Goal: Task Accomplishment & Management: Use online tool/utility

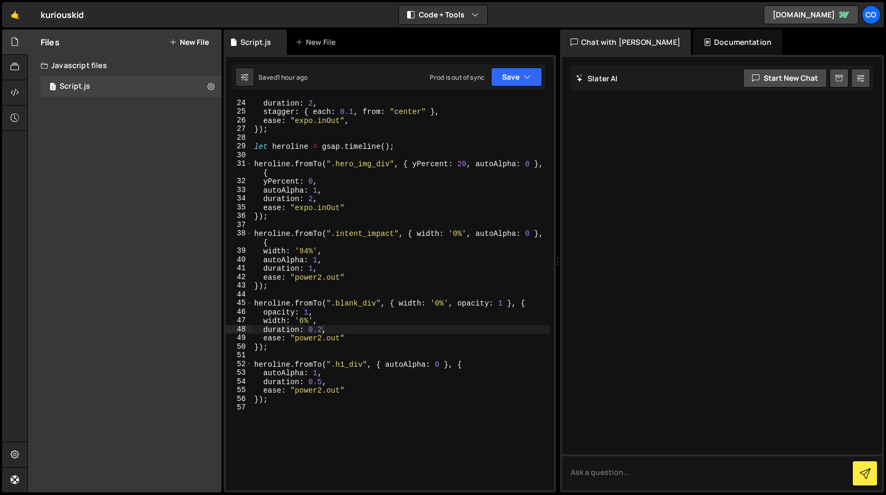
scroll to position [201, 0]
type textarea "});"
click at [285, 401] on div "duration : 2 , stagger : { each : 0.1 , from : "center" } , ease : "expo.inOut"…" at bounding box center [400, 302] width 297 height 408
paste textarea "Content-Section"
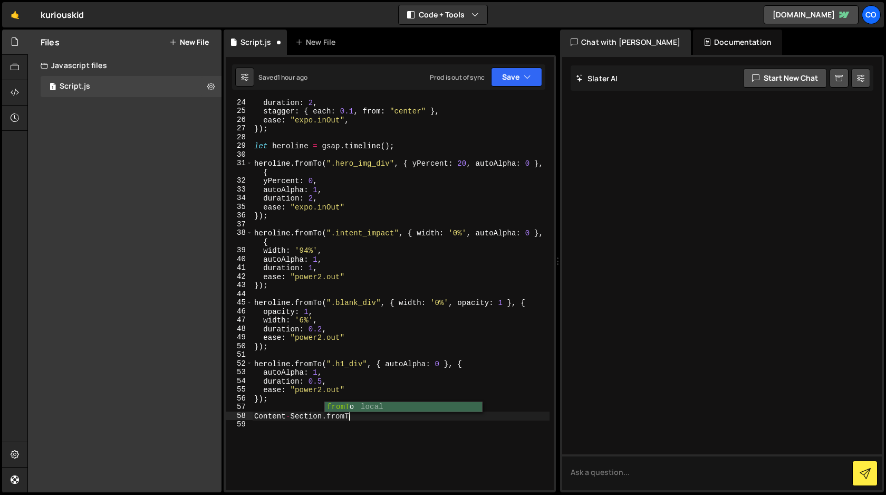
scroll to position [0, 6]
drag, startPoint x: 326, startPoint y: 416, endPoint x: 255, endPoint y: 415, distance: 71.2
click at [255, 415] on div "duration : 2 , stagger : { each : 0.1 , from : "center" } , ease : "expo.inOut"…" at bounding box center [400, 302] width 297 height 408
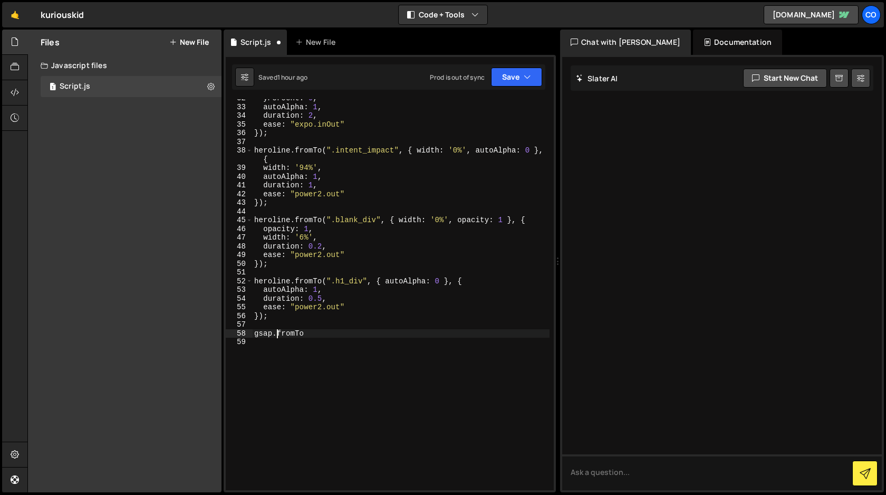
scroll to position [325, 0]
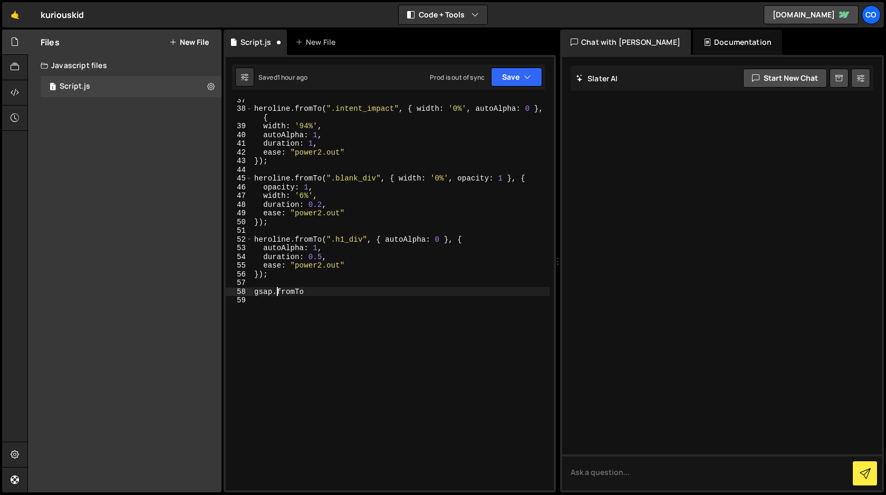
click at [314, 293] on div "heroline . fromTo ( ".intent_impact" , { width : '0%' , autoAlpha : 0 } , { wid…" at bounding box center [400, 299] width 297 height 408
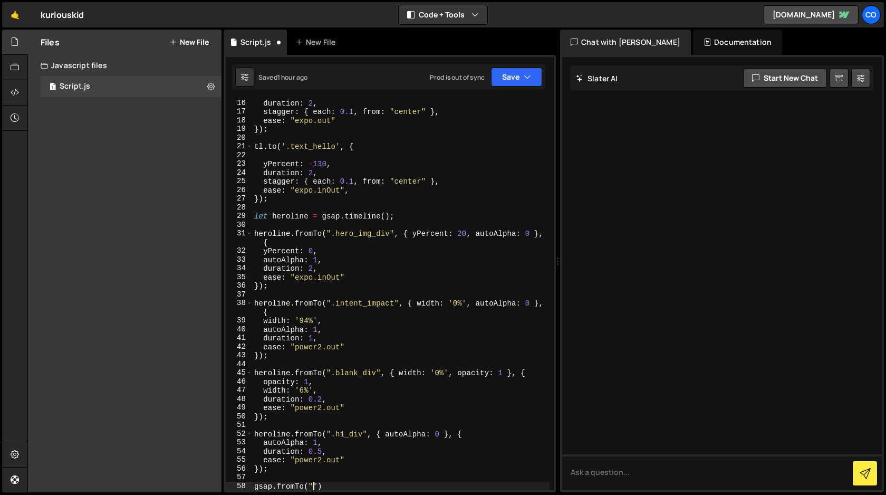
scroll to position [0, 4]
paste textarea "Content-Section")"
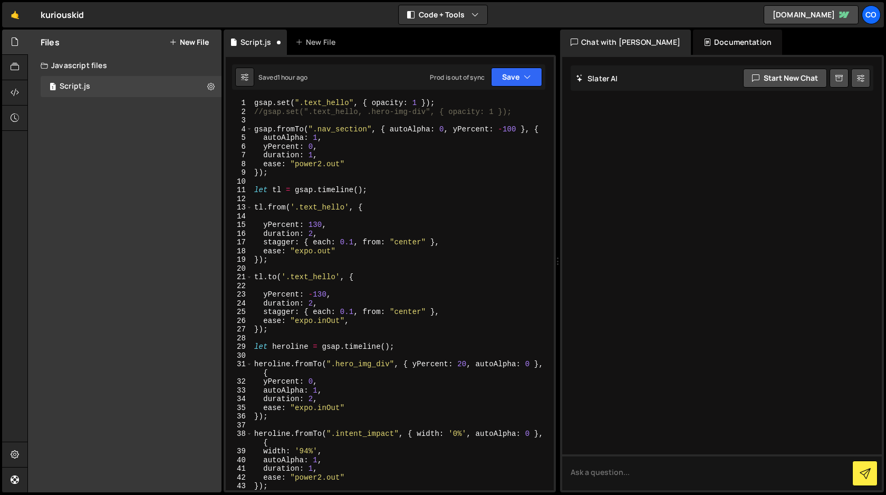
scroll to position [0, 0]
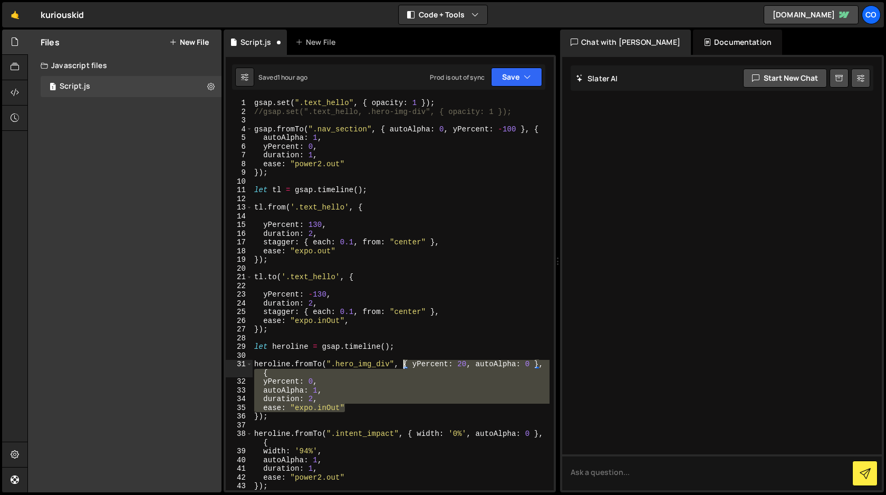
drag, startPoint x: 350, startPoint y: 407, endPoint x: 404, endPoint y: 365, distance: 68.9
click at [404, 365] on div "gsap . set ( ".text_hello" , { opacity : 1 }) ; //gsap.set(".text_hello, .hero-…" at bounding box center [400, 303] width 297 height 408
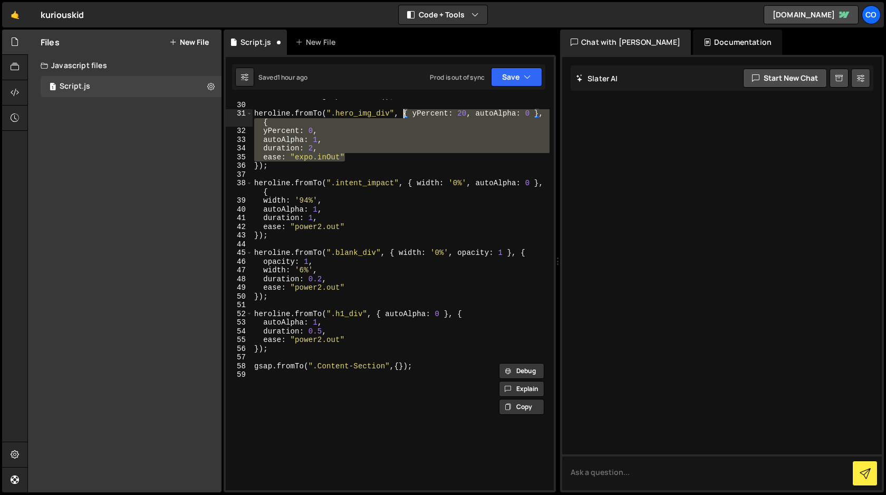
scroll to position [266, 0]
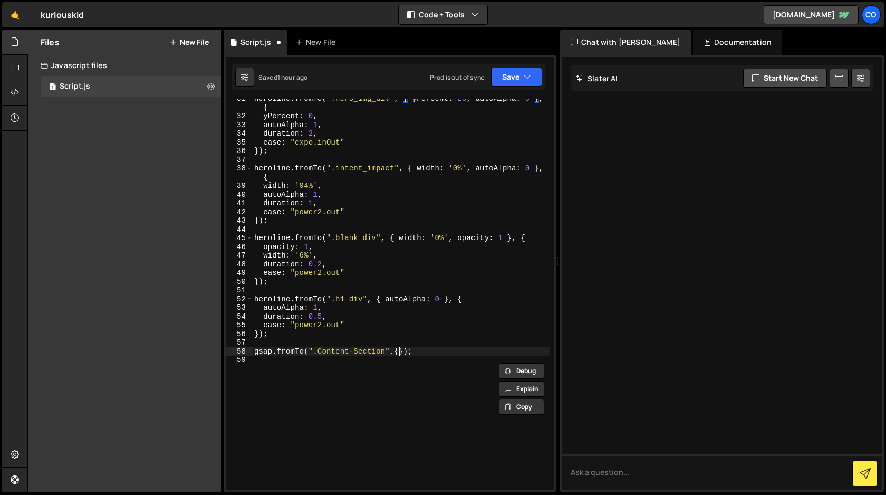
click at [398, 351] on div "heroline . fromTo ( ".hero_img_div" , { yPercent : 20 , autoAlpha : 0 } , { yPe…" at bounding box center [400, 302] width 297 height 417
paste textarea "ease: "expo.inOut""
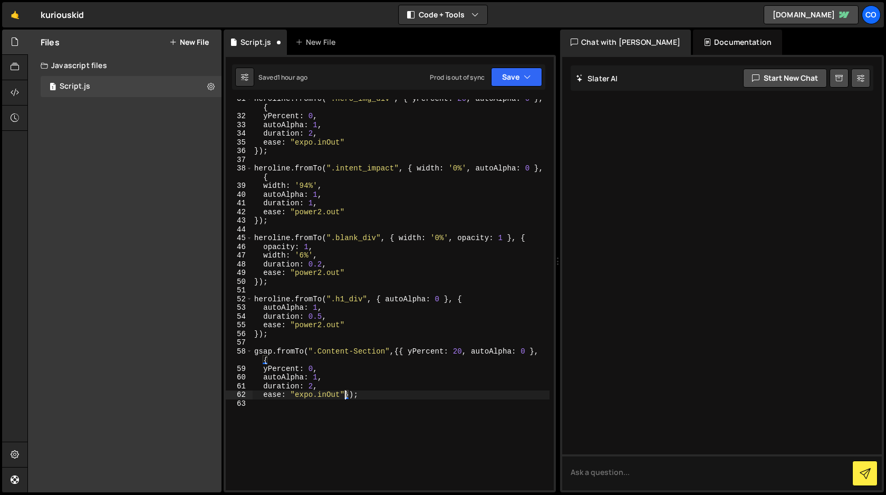
click at [400, 350] on div "heroline . fromTo ( ".hero_img_div" , { yPercent : 20 , autoAlpha : 0 } , { yPe…" at bounding box center [400, 302] width 297 height 417
click at [345, 385] on div "heroline . fromTo ( ".hero_img_div" , { yPercent : 20 , autoAlpha : 0 } , { yPe…" at bounding box center [400, 302] width 297 height 417
type textarea "ease: "expo.inOut"});"
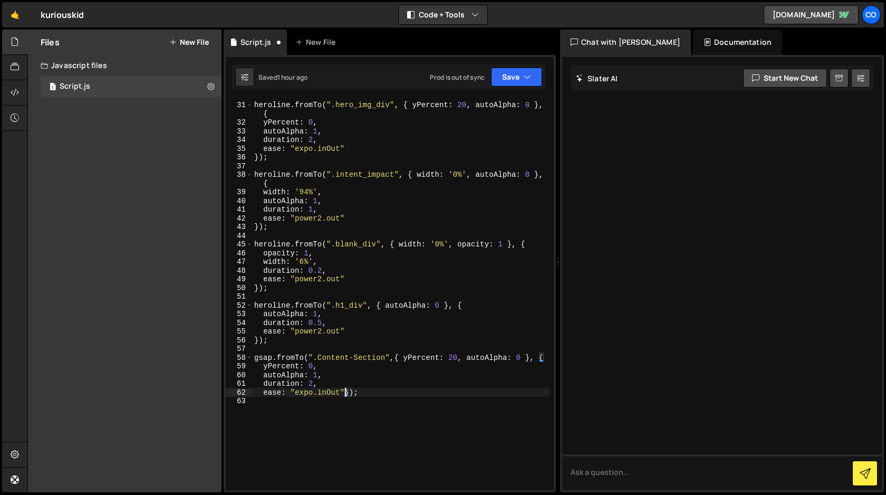
scroll to position [0, 0]
type textarea "ease: "expo.inOut""
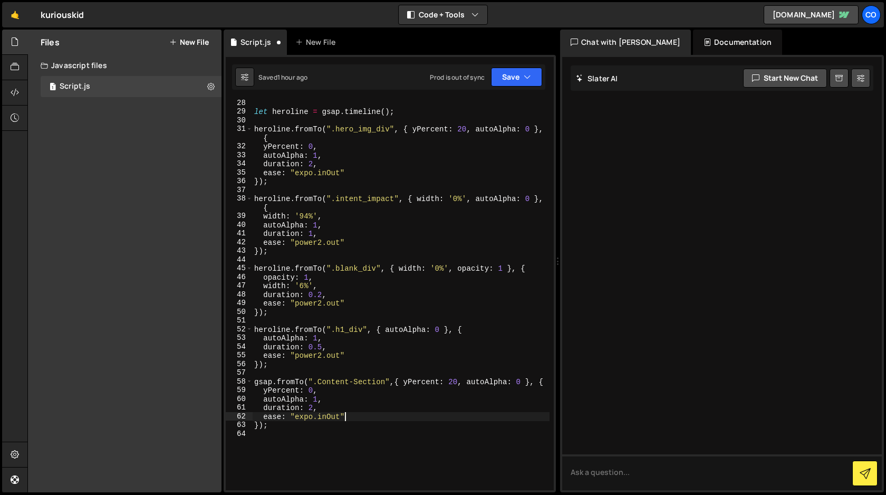
scroll to position [235, 0]
click at [527, 381] on div "let heroline = gsap . timeline ( ) ; heroline . fromTo ( ".hero_img_div" , { yP…" at bounding box center [400, 303] width 297 height 408
click at [475, 414] on div "let heroline = gsap . timeline ( ) ; heroline . fromTo ( ".hero_img_div" , { yP…" at bounding box center [400, 303] width 297 height 408
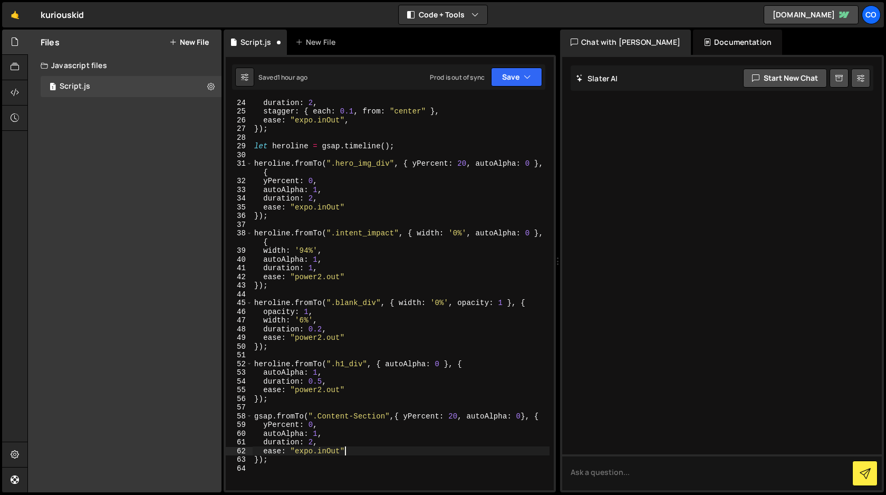
scroll to position [201, 0]
click at [512, 75] on button "Save" at bounding box center [516, 76] width 51 height 19
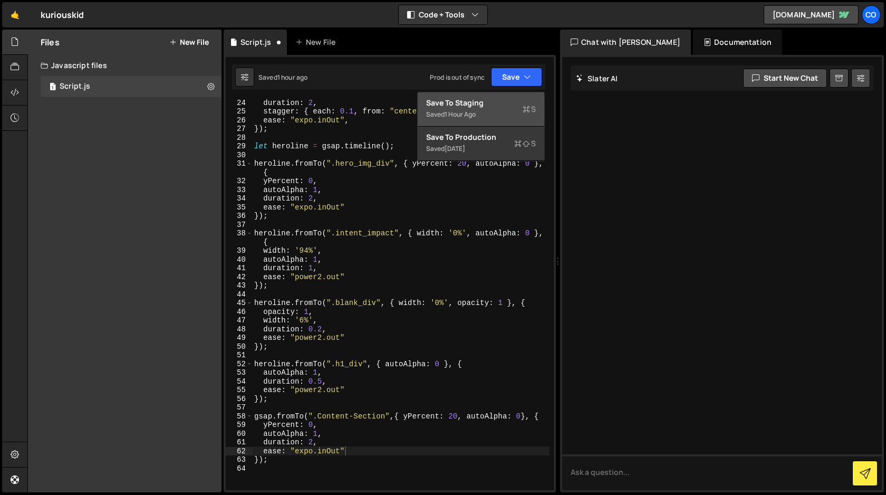
click at [472, 114] on div "1 hour ago" at bounding box center [460, 114] width 31 height 9
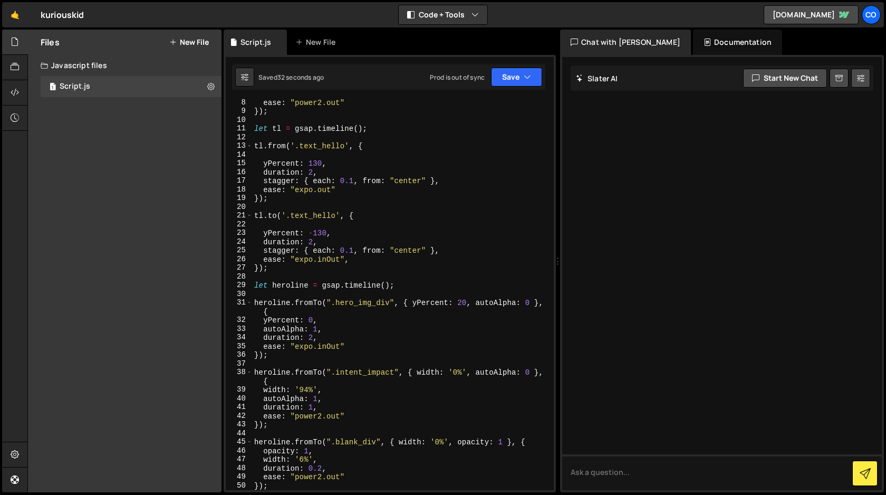
scroll to position [0, 0]
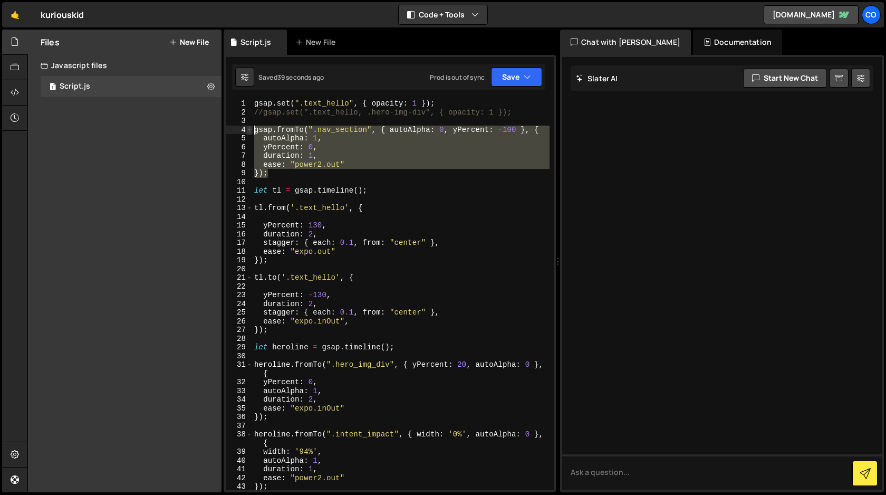
drag, startPoint x: 274, startPoint y: 174, endPoint x: 250, endPoint y: 131, distance: 48.9
click at [250, 131] on div "}); 1 2 3 4 5 6 7 8 9 10 11 12 13 14 15 16 17 18 19 20 21 22 23 24 25 26 27 28 …" at bounding box center [390, 294] width 328 height 391
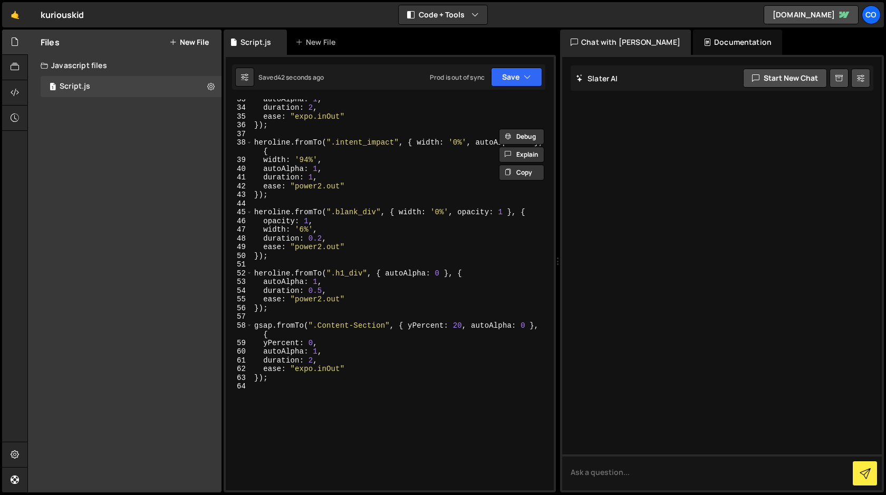
scroll to position [292, 0]
click at [340, 374] on div "autoAlpha : 1 , duration : 2 , ease : "expo.inOut" }) ; heroline . fromTo ( ".i…" at bounding box center [400, 298] width 297 height 408
type textarea "});"
paste textarea "});"
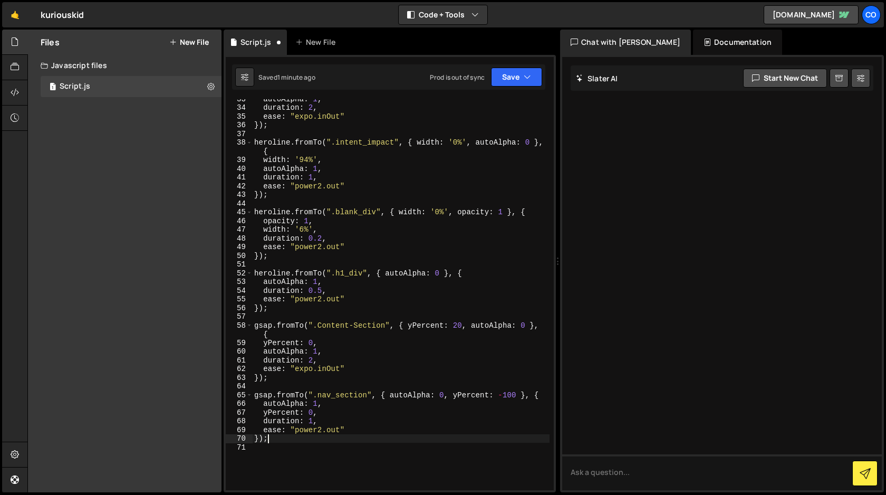
click at [512, 393] on div "autoAlpha : 1 , duration : 2 , ease : "expo.inOut" }) ; heroline . fromTo ( ".i…" at bounding box center [400, 298] width 297 height 408
click at [485, 409] on div "autoAlpha : 1 , duration : 2 , ease : "expo.inOut" }) ; heroline . fromTo ( ".i…" at bounding box center [400, 298] width 297 height 408
drag, startPoint x: 385, startPoint y: 326, endPoint x: 314, endPoint y: 325, distance: 70.7
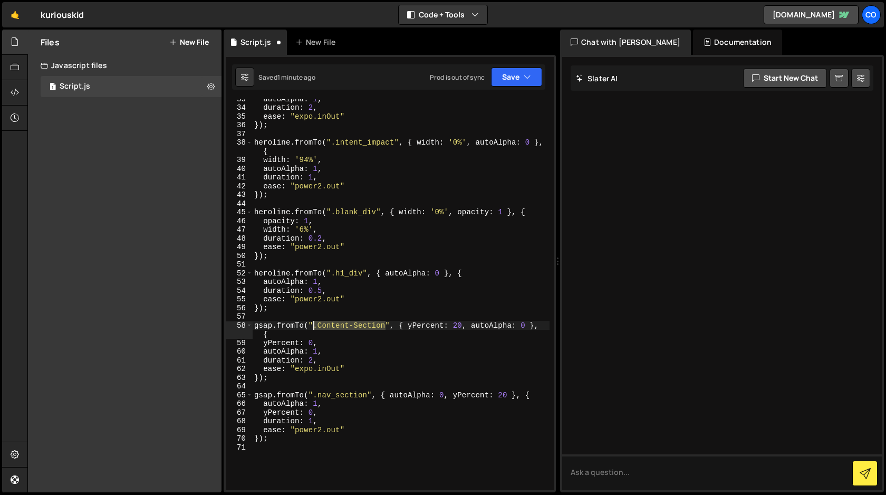
click at [314, 325] on div "autoAlpha : 1 , duration : 2 , ease : "expo.inOut" }) ; heroline . fromTo ( ".i…" at bounding box center [400, 298] width 297 height 408
click at [369, 396] on div "autoAlpha : 1 , duration : 2 , ease : "expo.inOut" }) ; heroline . fromTo ( ".i…" at bounding box center [400, 298] width 297 height 408
drag, startPoint x: 369, startPoint y: 396, endPoint x: 315, endPoint y: 394, distance: 53.8
click at [315, 394] on div "autoAlpha : 1 , duration : 2 , ease : "expo.inOut" }) ; heroline . fromTo ( ".i…" at bounding box center [400, 298] width 297 height 408
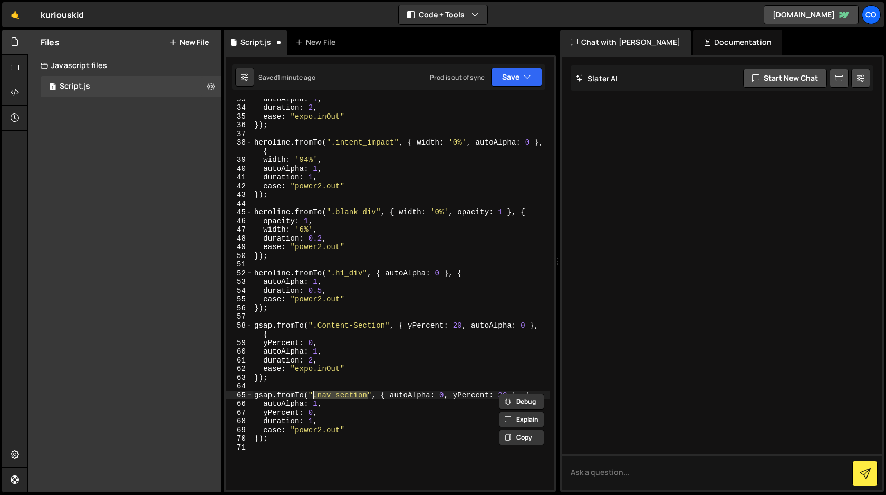
paste textarea "Content-S"
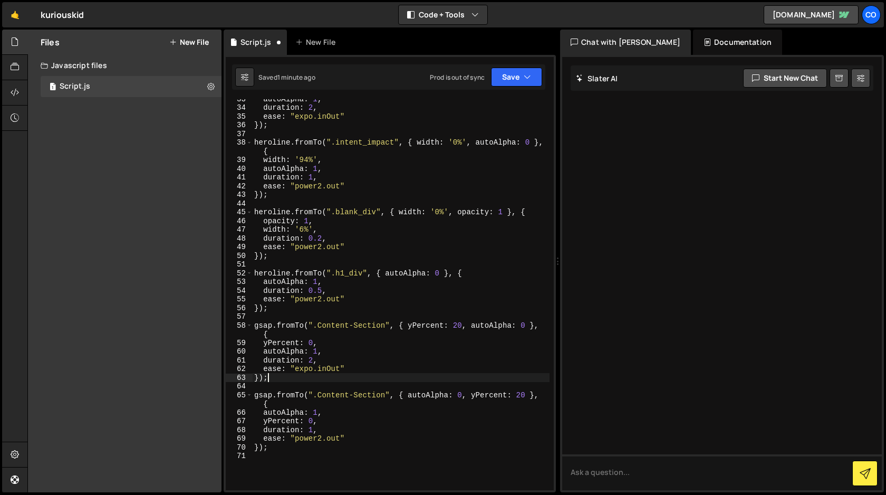
click at [277, 379] on div "autoAlpha : 1 , duration : 2 , ease : "expo.inOut" }) ; heroline . fromTo ( ".i…" at bounding box center [400, 298] width 297 height 408
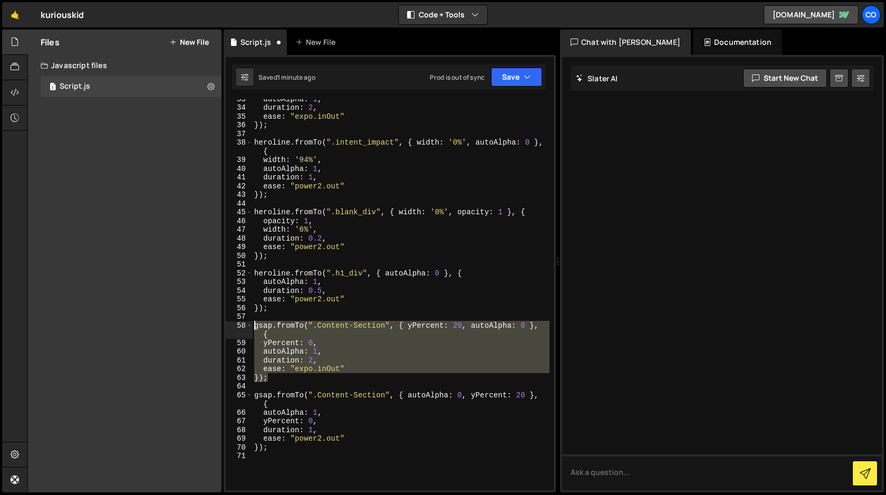
drag, startPoint x: 277, startPoint y: 379, endPoint x: 239, endPoint y: 325, distance: 65.7
click at [239, 325] on div "}); 33 34 35 36 37 38 39 40 41 42 43 44 45 46 47 48 49 50 51 52 53 54 55 56 57 …" at bounding box center [390, 294] width 328 height 391
type textarea "gsap.fromTo(".Content-Section", { yPercent: 20, autoAlpha: 0 }, { yPercent: 0,"
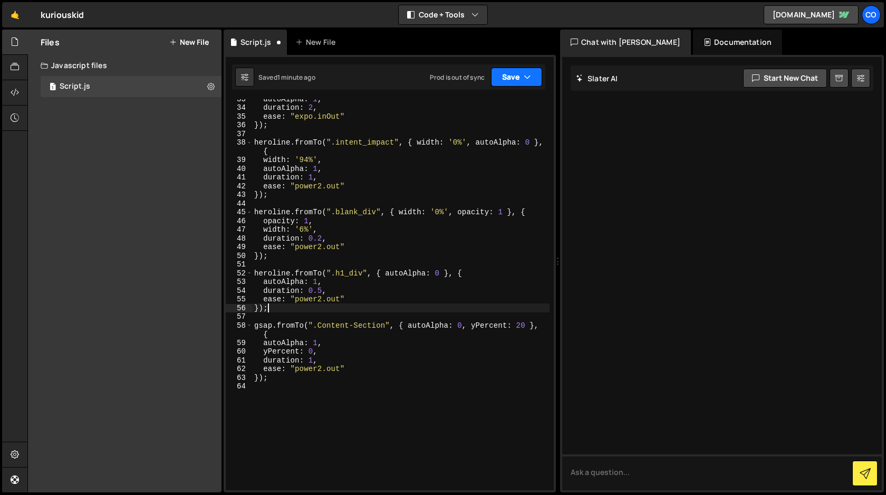
click at [512, 81] on button "Save" at bounding box center [516, 76] width 51 height 19
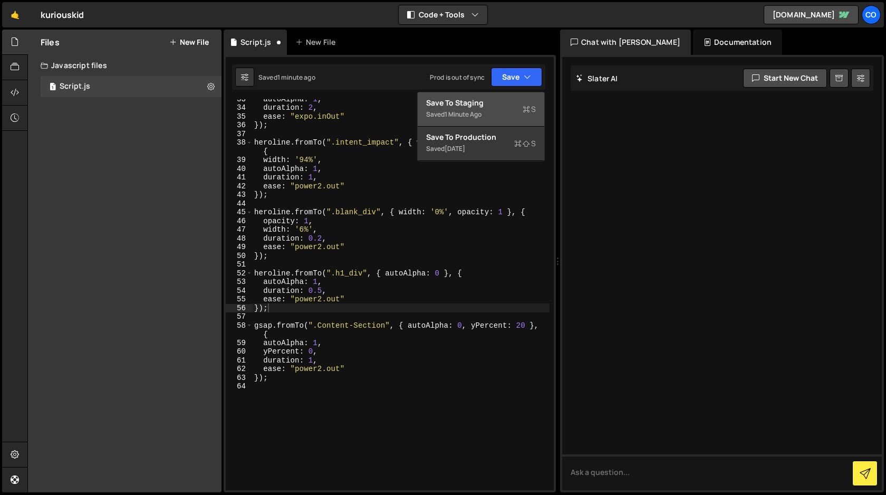
click at [498, 99] on div "Save to Staging S" at bounding box center [481, 103] width 110 height 11
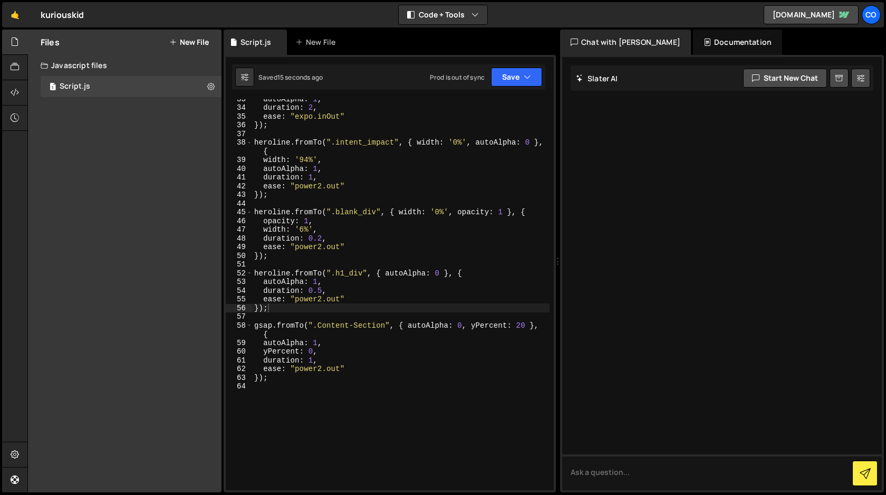
click at [351, 359] on div "autoAlpha : 1 , duration : 2 , ease : "expo.inOut" }) ; heroline . fromTo ( ".i…" at bounding box center [400, 298] width 297 height 408
click at [316, 381] on div "autoAlpha : 1 , duration : 2 , ease : "expo.inOut" }) ; heroline . fromTo ( ".i…" at bounding box center [400, 298] width 297 height 408
click at [281, 379] on div "autoAlpha : 1 , duration : 2 , ease : "expo.inOut" }) ; heroline . fromTo ( ".i…" at bounding box center [400, 298] width 297 height 408
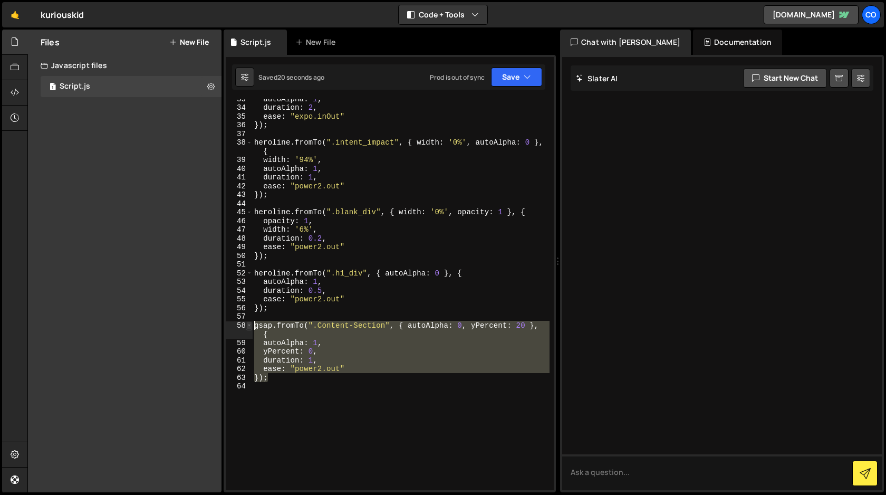
drag, startPoint x: 281, startPoint y: 379, endPoint x: 249, endPoint y: 327, distance: 60.4
click at [249, 327] on div "}); 33 34 35 36 37 38 39 40 41 42 43 44 45 46 47 48 49 50 51 52 53 54 55 56 57 …" at bounding box center [390, 294] width 328 height 391
type textarea "gsap.fromTo(".Content-Section", { autoAlpha: 0, yPercent: 20 }, { autoAlpha: 1,"
click at [367, 386] on div "autoAlpha : 1 , duration : 2 , ease : "expo.inOut" }) ; heroline . fromTo ( ".i…" at bounding box center [400, 298] width 297 height 408
drag, startPoint x: 305, startPoint y: 375, endPoint x: 231, endPoint y: 324, distance: 89.5
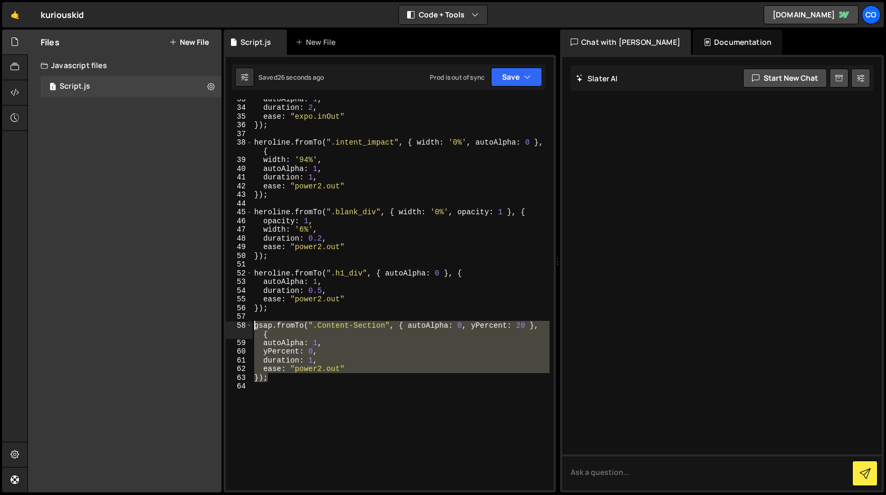
click at [231, 324] on div "33 34 35 36 37 38 39 40 41 42 43 44 45 46 47 48 49 50 51 52 53 54 55 56 57 58 5…" at bounding box center [390, 294] width 328 height 391
type textarea "gsap.fromTo(".Content-Section", { autoAlpha: 0, yPercent: 20 }, { autoAlpha: 1,"
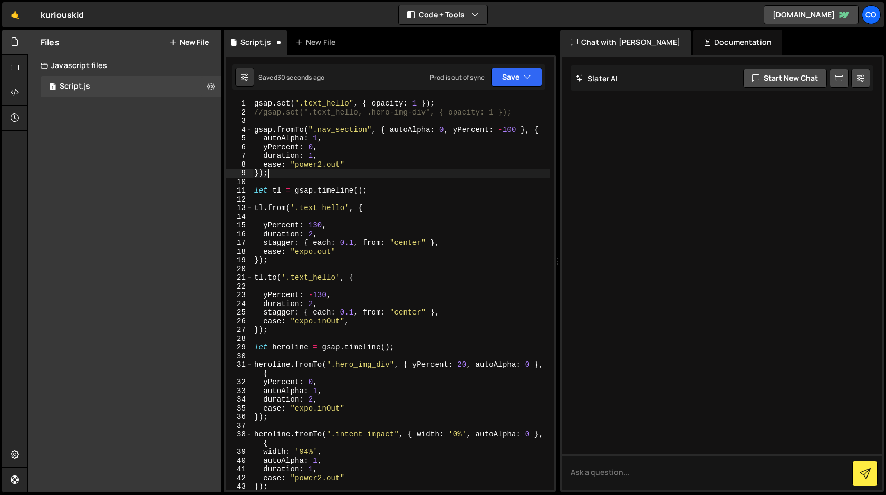
click at [383, 173] on div "gsap . set ( ".text_hello" , { opacity : 1 }) ; //gsap.set(".text_hello, .hero-…" at bounding box center [400, 303] width 297 height 408
type textarea "});"
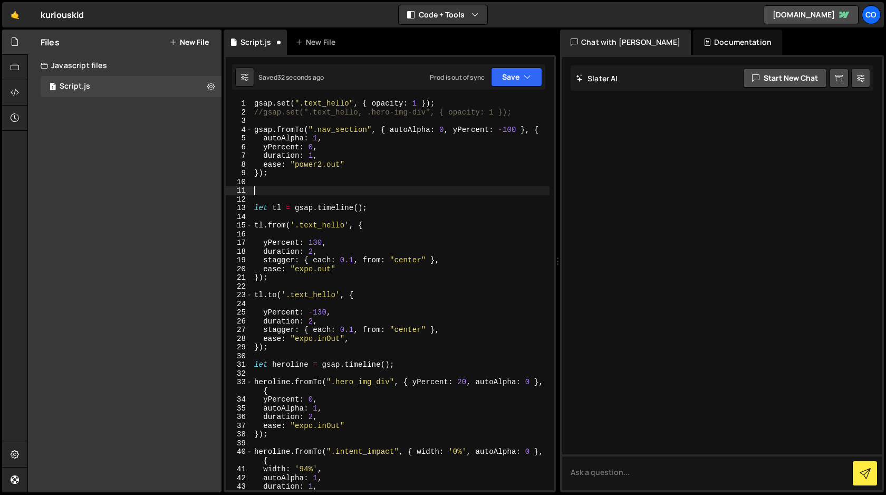
paste textarea "});"
type textarea "});"
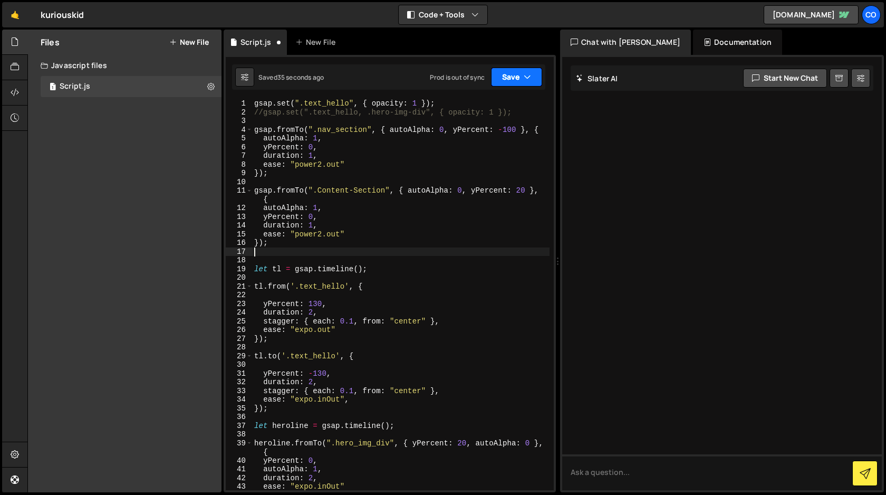
click at [515, 75] on button "Save" at bounding box center [516, 76] width 51 height 19
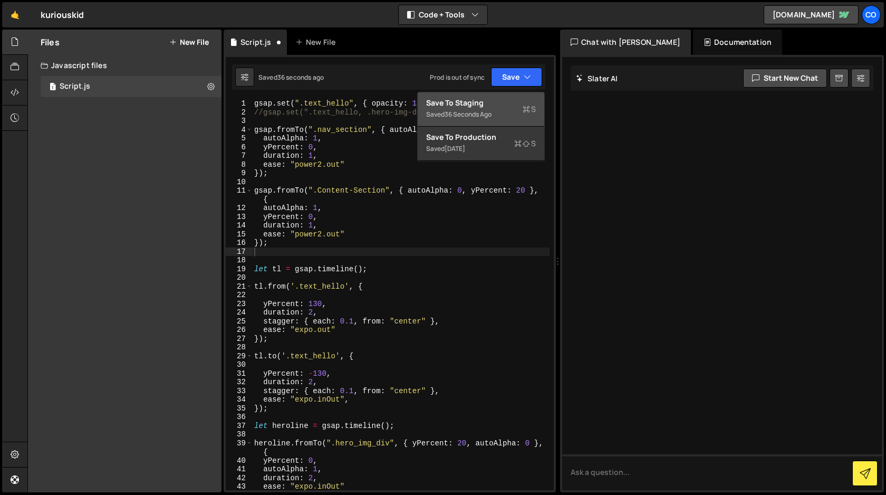
click at [503, 105] on div "Save to Staging S" at bounding box center [481, 103] width 110 height 11
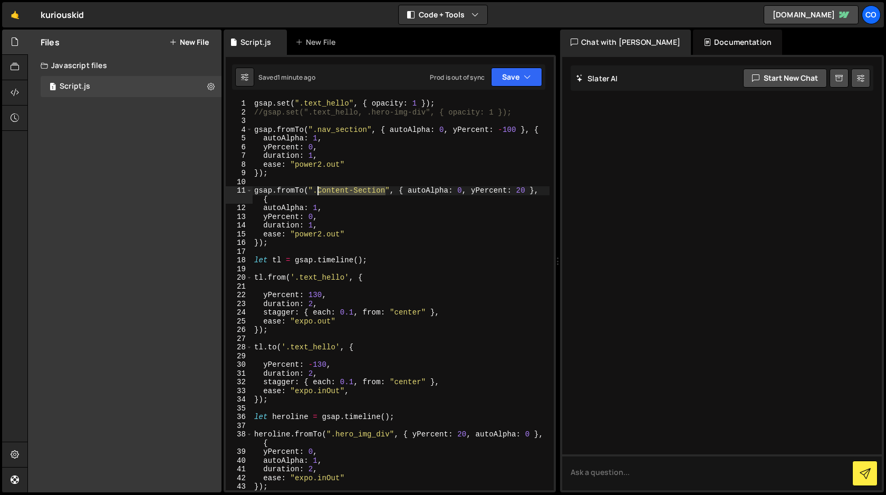
drag, startPoint x: 385, startPoint y: 192, endPoint x: 317, endPoint y: 191, distance: 68.6
click at [317, 191] on div "gsap . set ( ".text_hello" , { opacity : 1 }) ; //gsap.set(".text_hello, .hero-…" at bounding box center [400, 303] width 297 height 408
paste textarea "1136-Container"
click at [354, 189] on div "gsap . set ( ".text_hello" , { opacity : 1 }) ; //gsap.set(".text_hello, .hero-…" at bounding box center [400, 294] width 297 height 391
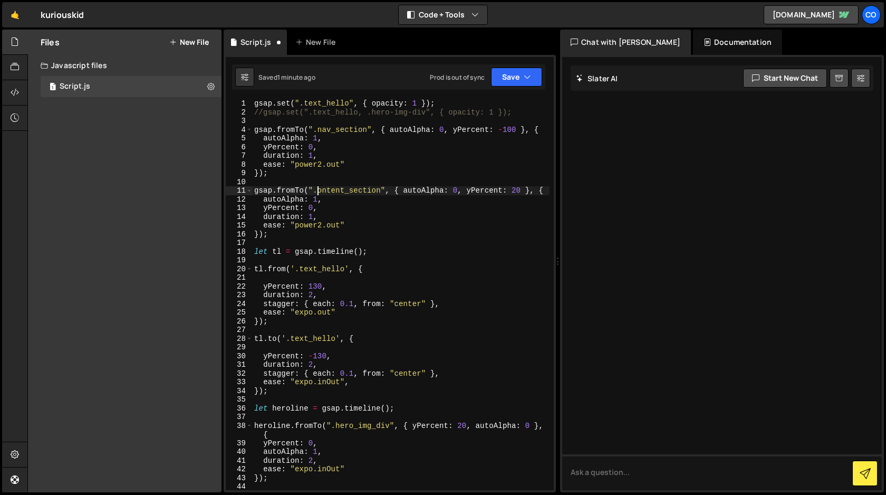
scroll to position [0, 5]
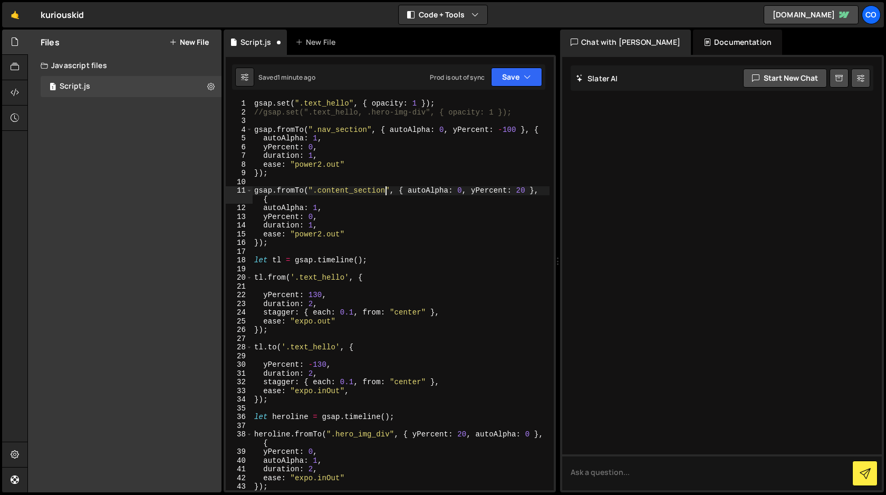
click at [386, 190] on div "gsap . set ( ".text_hello" , { opacity : 1 }) ; //gsap.set(".text_hello, .hero-…" at bounding box center [400, 303] width 297 height 408
drag, startPoint x: 386, startPoint y: 190, endPoint x: 313, endPoint y: 189, distance: 72.8
click at [313, 189] on div "gsap . set ( ".text_hello" , { opacity : 1 }) ; //gsap.set(".text_hello, .hero-…" at bounding box center [400, 303] width 297 height 408
click at [524, 75] on icon "button" at bounding box center [527, 77] width 7 height 11
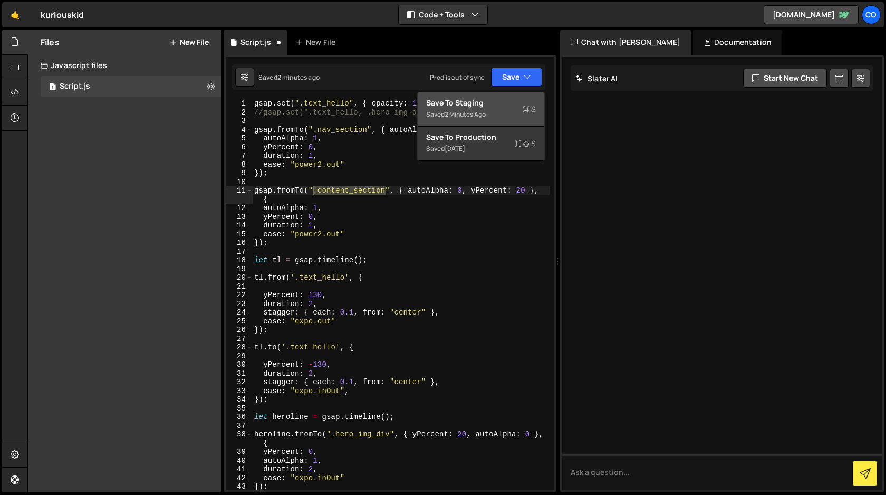
click at [507, 103] on div "Save to Staging S" at bounding box center [481, 103] width 110 height 11
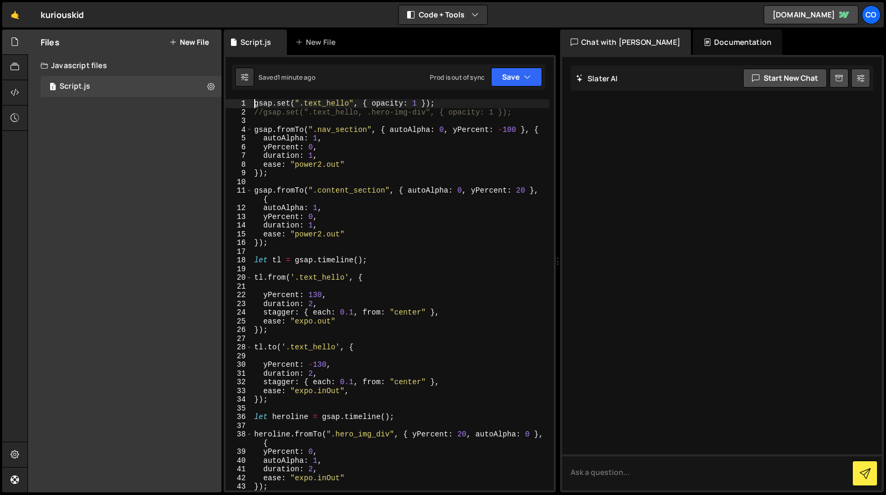
click at [256, 103] on div "gsap . set ( ".text_hello" , { opacity : 1 }) ; //gsap.set(".text_hello, .hero-…" at bounding box center [400, 303] width 297 height 408
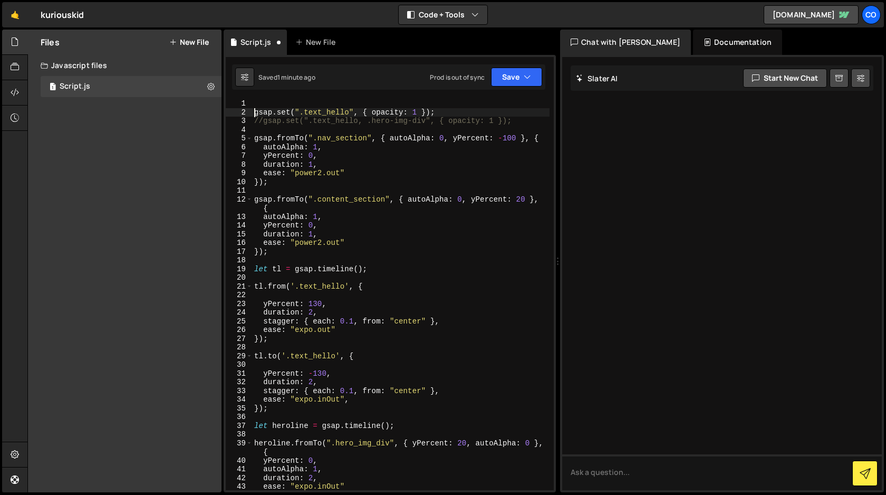
scroll to position [0, 1]
type textarea "gsap.set(".text_hello", { opacity: 1 });"
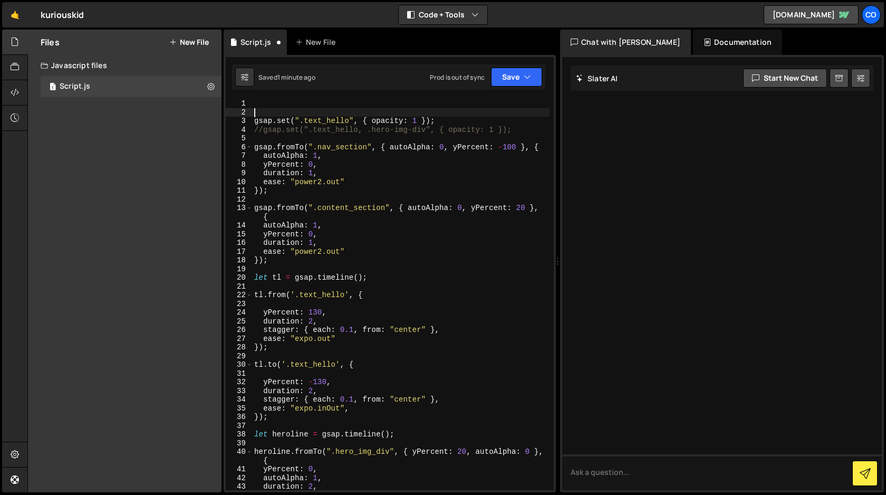
scroll to position [0, 0]
paste textarea "[URL][DOMAIN_NAME]"
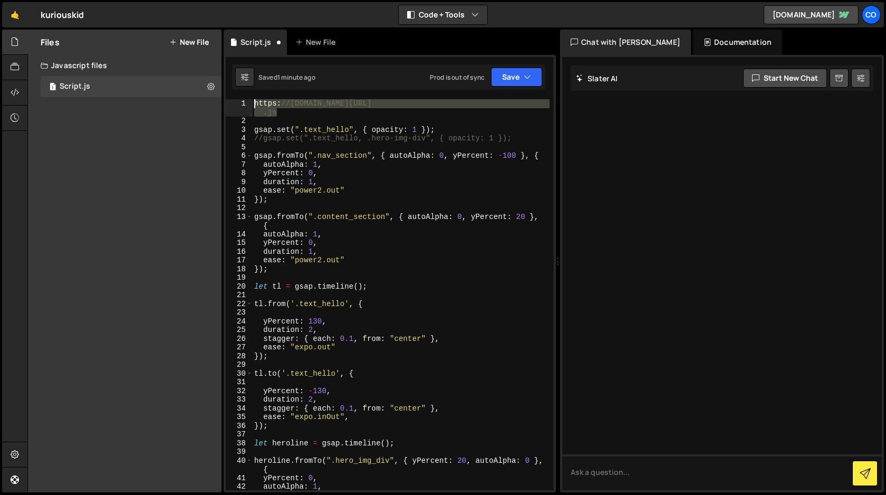
drag, startPoint x: 298, startPoint y: 113, endPoint x: 215, endPoint y: 104, distance: 83.8
click at [215, 104] on div "Files New File Javascript files 1 Script.js 0 CSS files Copy share link Edit Fi…" at bounding box center [456, 261] width 859 height 463
paste textarea "gsap.registerPlugin(ScrollTrigger)"
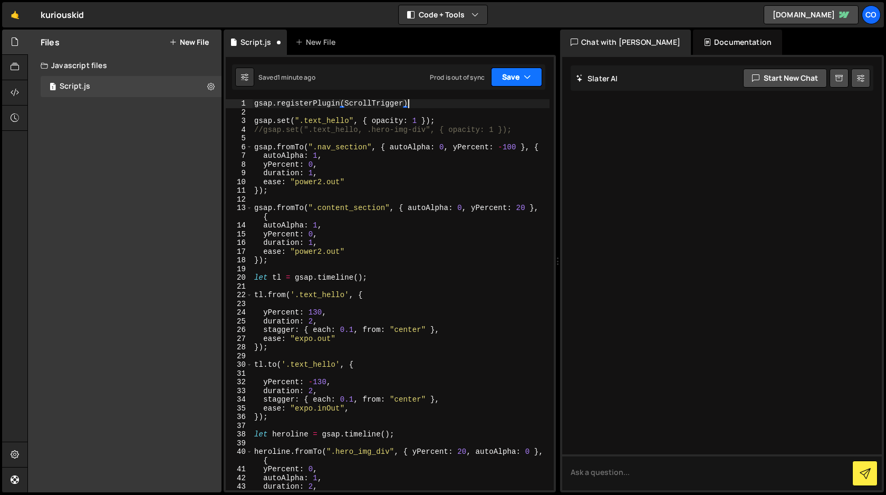
click at [518, 77] on button "Save" at bounding box center [516, 76] width 51 height 19
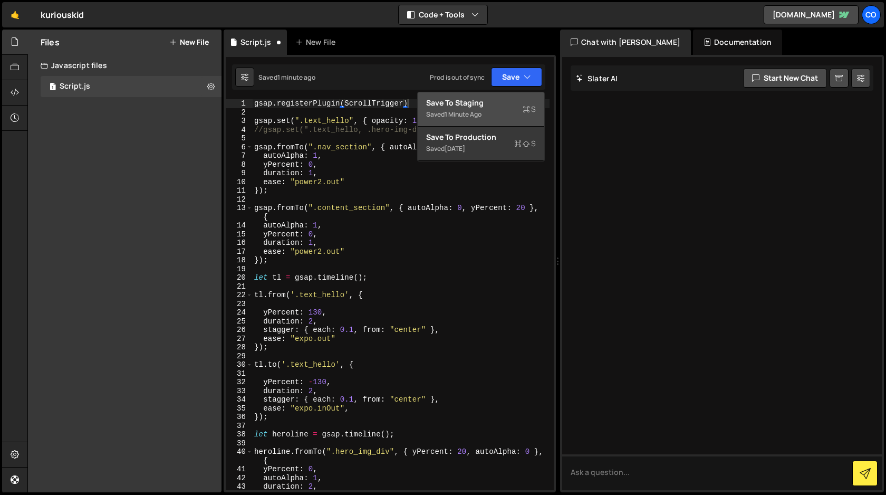
click at [504, 103] on div "Save to Staging S" at bounding box center [481, 103] width 110 height 11
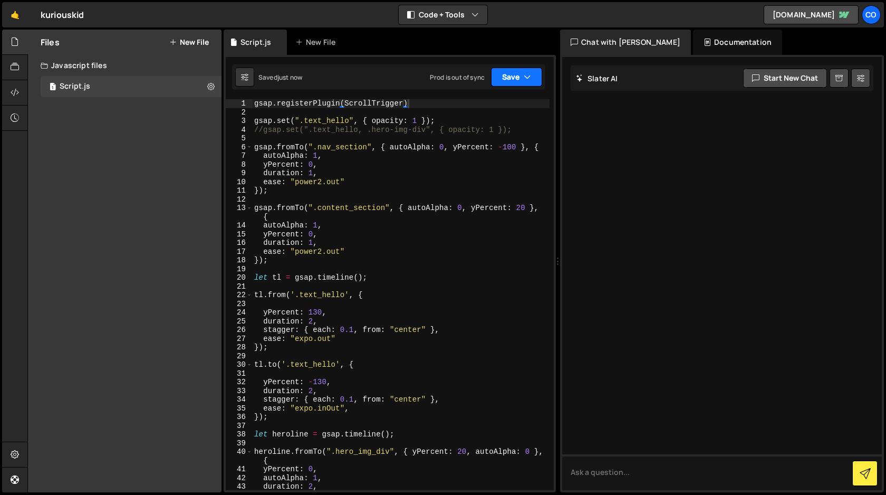
click at [528, 78] on icon "button" at bounding box center [527, 77] width 7 height 11
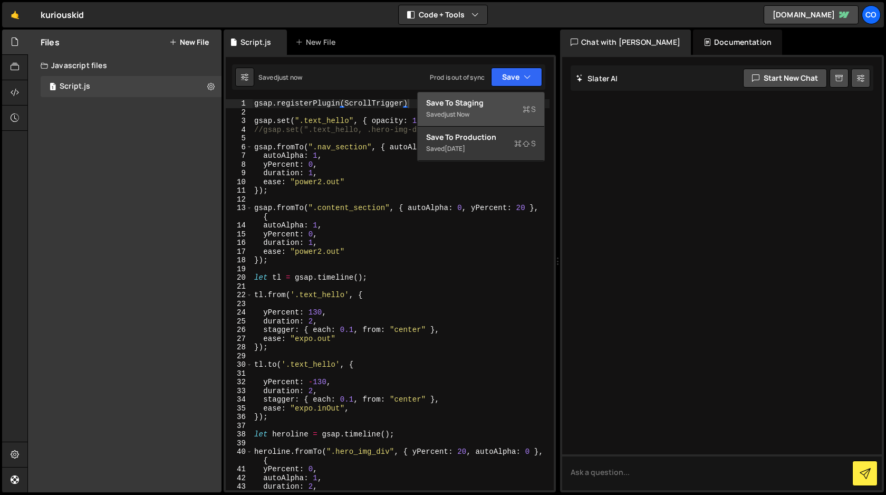
click at [500, 103] on div "Save to Staging S" at bounding box center [481, 103] width 110 height 11
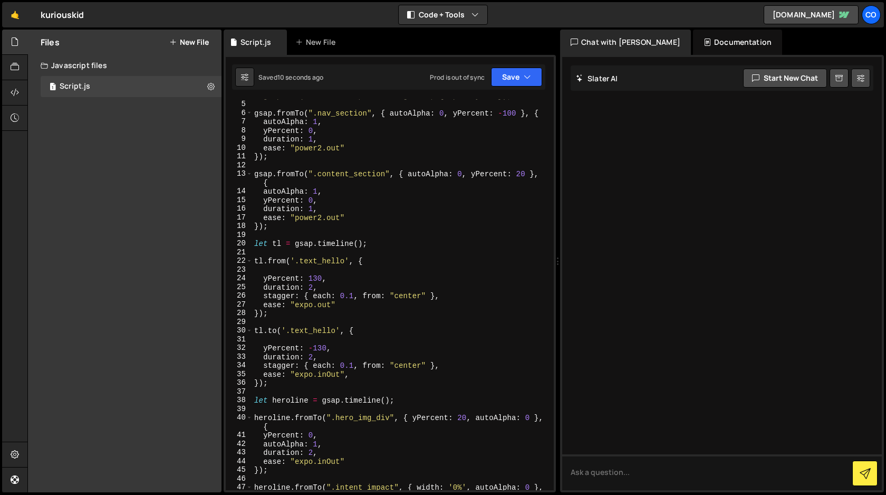
scroll to position [34, 0]
type textarea "gsap.fromTo(".content_section", { autoAlpha: 0, yPercent: 20 }, {"
click at [359, 183] on div "//gsap.set(".text_hello, .hero-img-div", { opacity: 1 }); gsap . fromTo ( ".nav…" at bounding box center [400, 299] width 297 height 417
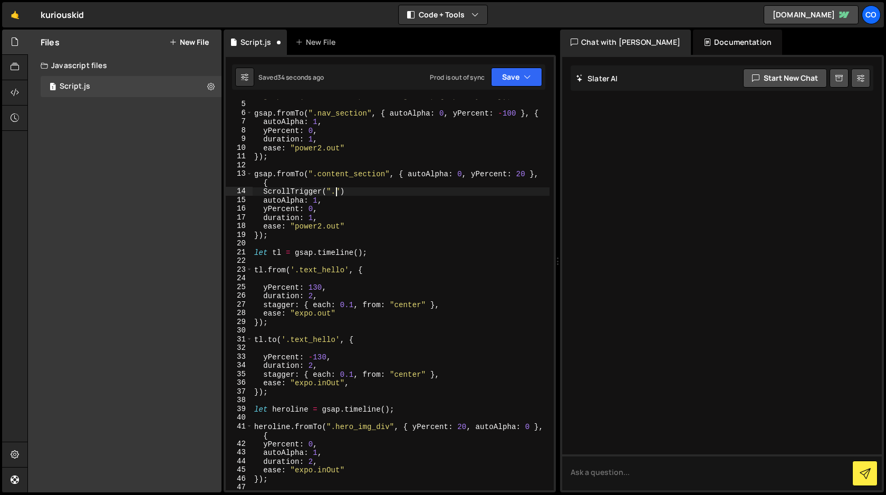
scroll to position [0, 5]
drag, startPoint x: 384, startPoint y: 175, endPoint x: 319, endPoint y: 176, distance: 65.4
click at [319, 176] on div "//gsap.set(".text_hello, .hero-img-div", { opacity: 1 }); gsap . fromTo ( ".nav…" at bounding box center [400, 295] width 297 height 408
click at [335, 191] on div "//gsap.set(".text_hello, .hero-img-div", { opacity: 1 }); gsap . fromTo ( ".nav…" at bounding box center [400, 295] width 297 height 408
paste textarea "content_section"
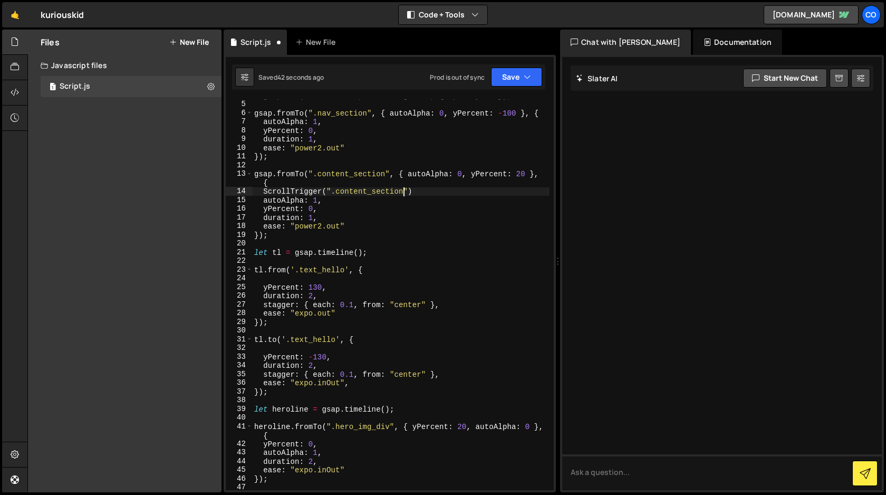
click at [421, 190] on div "//gsap.set(".text_hello, .hero-img-div", { opacity: 1 }); gsap . fromTo ( ".nav…" at bounding box center [400, 295] width 297 height 408
click at [326, 191] on div "//gsap.set(".text_hello, .hero-img-div", { opacity: 1 }); gsap . fromTo ( ".nav…" at bounding box center [400, 295] width 297 height 408
drag, startPoint x: 411, startPoint y: 192, endPoint x: 339, endPoint y: 193, distance: 72.8
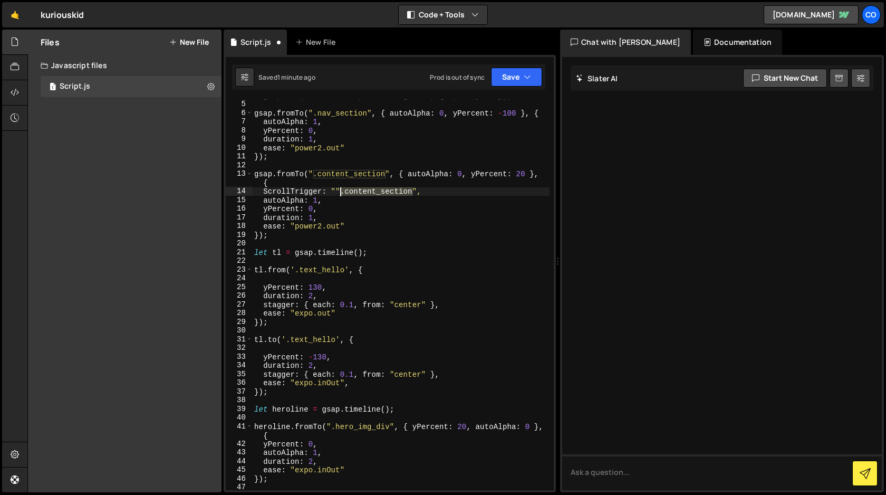
click at [339, 193] on div "//gsap.set(".text_hello, .hero-img-div", { opacity: 1 }); gsap . fromTo ( ".nav…" at bounding box center [400, 295] width 297 height 408
click at [332, 191] on div "//gsap.set(".text_hello, .hero-img-div", { opacity: 1 }); gsap . fromTo ( ".nav…" at bounding box center [400, 295] width 297 height 408
click at [336, 191] on div "//gsap.set(".text_hello, .hero-img-div", { opacity: 1 }); gsap . fromTo ( ".nav…" at bounding box center [400, 295] width 297 height 408
paste textarea ".content_section"
drag, startPoint x: 490, startPoint y: 191, endPoint x: 414, endPoint y: 191, distance: 75.9
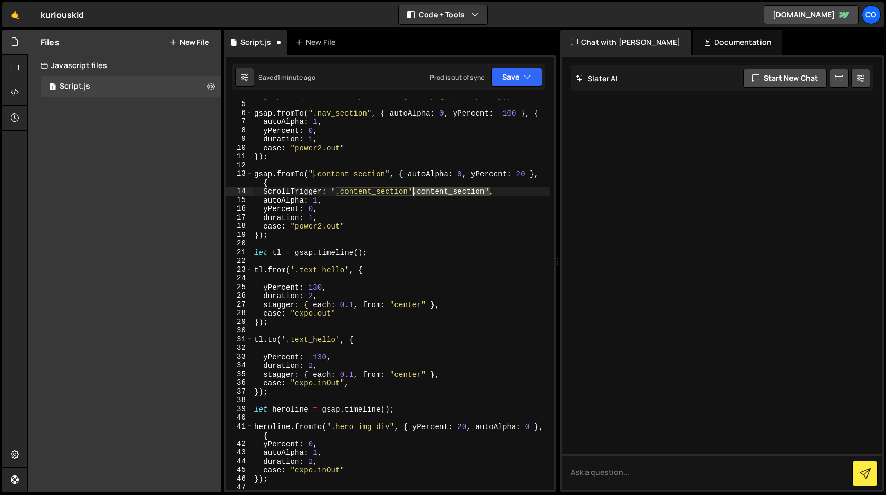
click at [414, 191] on div "//gsap.set(".text_hello, .hero-img-div", { opacity: 1 }); gsap . fromTo ( ".nav…" at bounding box center [400, 295] width 297 height 408
click at [487, 229] on div "//gsap.set(".text_hello, .hero-img-div", { opacity: 1 }); gsap . fromTo ( ".nav…" at bounding box center [400, 295] width 297 height 408
click at [330, 191] on div "//gsap.set(".text_hello, .hero-img-div", { opacity: 1 }); gsap . fromTo ( ".nav…" at bounding box center [400, 295] width 297 height 408
click at [339, 191] on div "//gsap.set(".text_hello, .hero-img-div", { opacity: 1 }); gsap . fromTo ( ".nav…" at bounding box center [400, 295] width 297 height 408
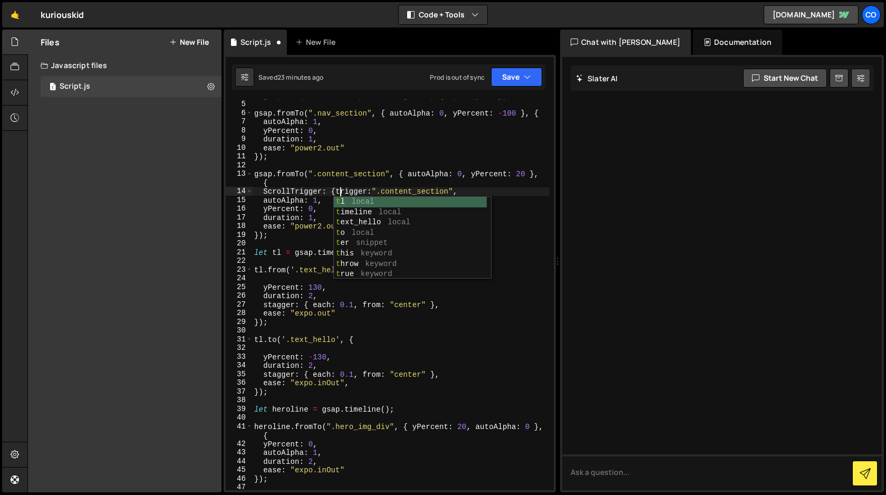
scroll to position [0, 6]
click at [377, 185] on div "//gsap.set(".text_hello, .hero-img-div", { opacity: 1 }); gsap . fromTo ( ".nav…" at bounding box center [400, 295] width 297 height 408
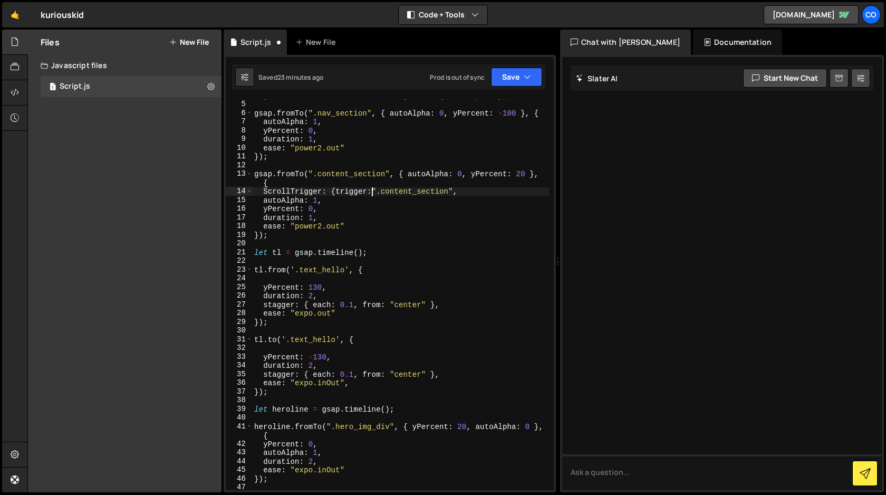
click at [370, 190] on div "//gsap.set(".text_hello, .hero-img-div", { opacity: 1 }); gsap . fromTo ( ".nav…" at bounding box center [400, 295] width 297 height 408
click at [454, 191] on div "//gsap.set(".text_hello, .hero-img-div", { opacity: 1 }); gsap . fromTo ( ".nav…" at bounding box center [400, 295] width 297 height 408
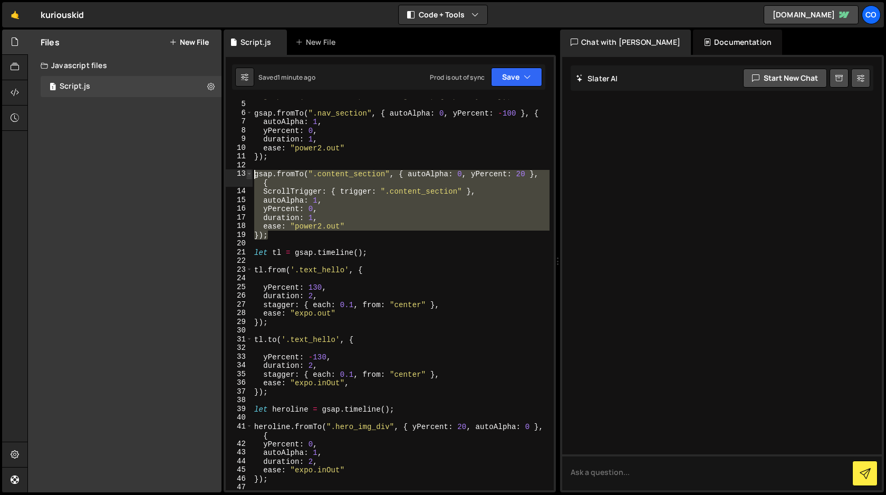
drag, startPoint x: 279, startPoint y: 238, endPoint x: 250, endPoint y: 175, distance: 69.4
click at [250, 175] on div "ScrollTrigger: { trigger: ".content_section" }, 4 5 6 7 8 9 10 11 12 13 14 15 1…" at bounding box center [390, 294] width 328 height 391
type textarea "gsap.fromTo(".content_section", { autoAlpha: 0, yPercent: 20 }, { ScrollTrigger…"
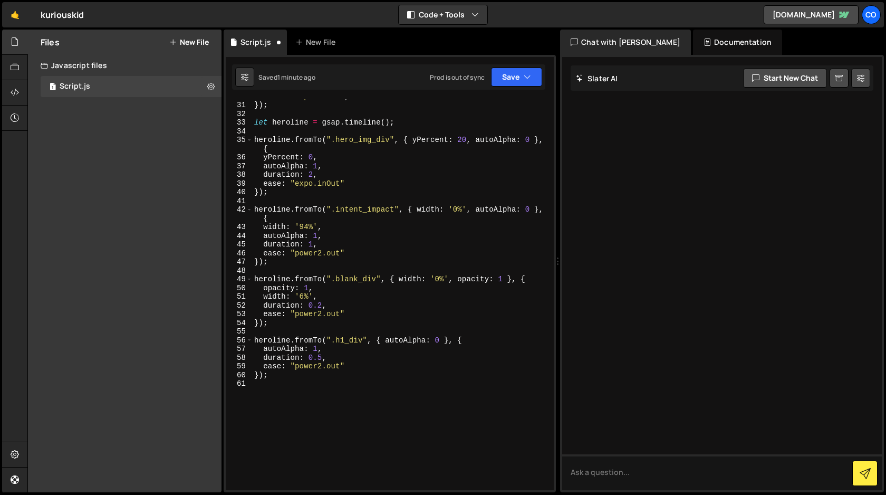
scroll to position [263, 0]
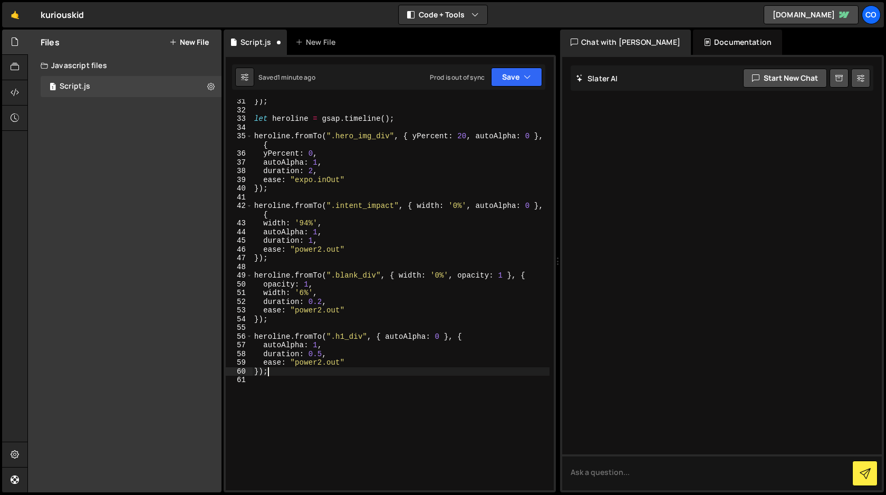
click at [293, 375] on div "}) ; let heroline = gsap . timeline ( ) ; heroline . fromTo ( ".hero_img_div" ,…" at bounding box center [400, 301] width 297 height 408
type textarea "});"
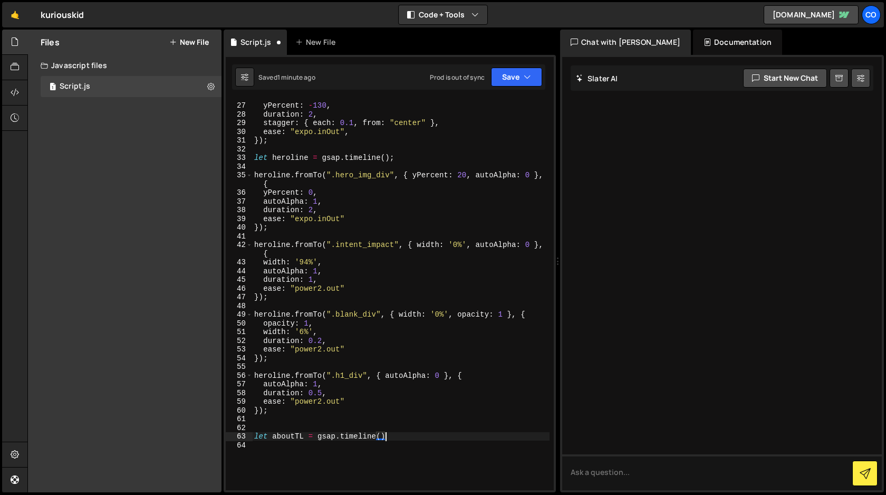
scroll to position [0, 8]
type textarea "let aboutTL = gsap.timeline();"
paste textarea "});"
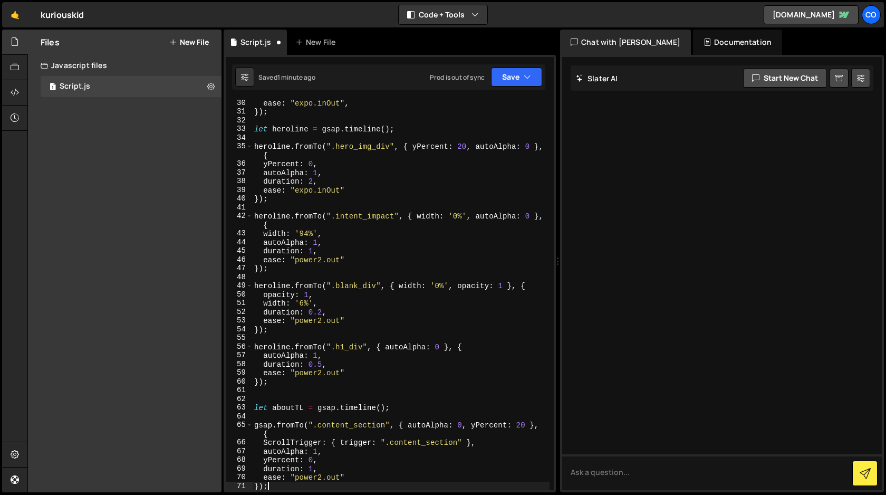
click at [413, 409] on div "ease : "expo.inOut" , }) ; let heroline = gsap . timeline ( ) ; heroline . from…" at bounding box center [400, 303] width 297 height 408
click at [295, 408] on div "ease : "expo.inOut" , }) ; let heroline = gsap . timeline ( ) ; heroline . from…" at bounding box center [400, 303] width 297 height 408
click at [260, 425] on div "ease : "expo.inOut" , }) ; let heroline = gsap . timeline ( ) ; heroline . from…" at bounding box center [400, 303] width 297 height 408
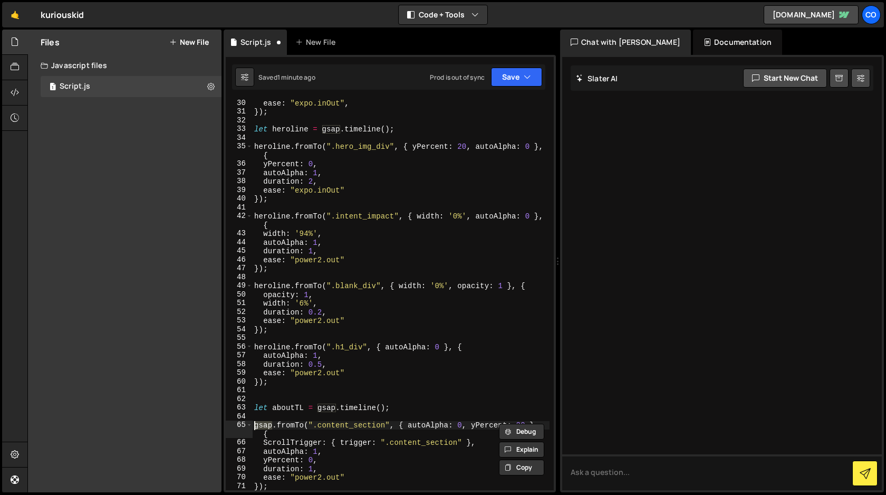
paste textarea "aboutTL"
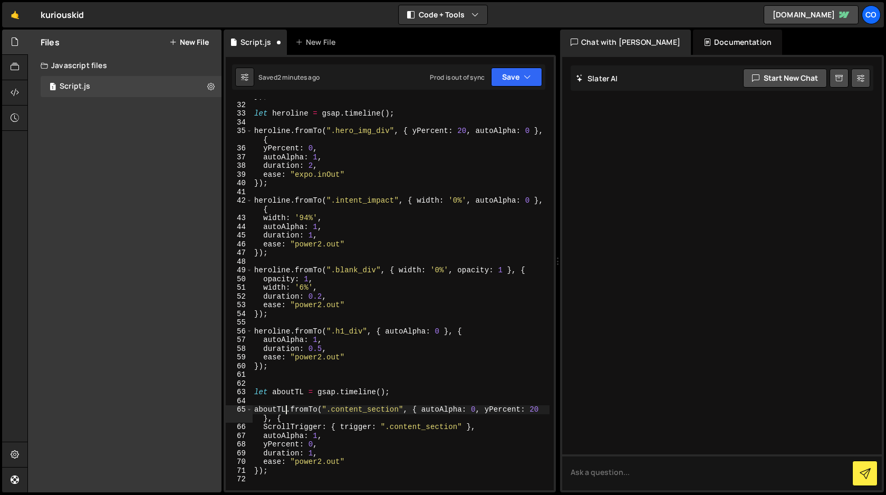
scroll to position [278, 0]
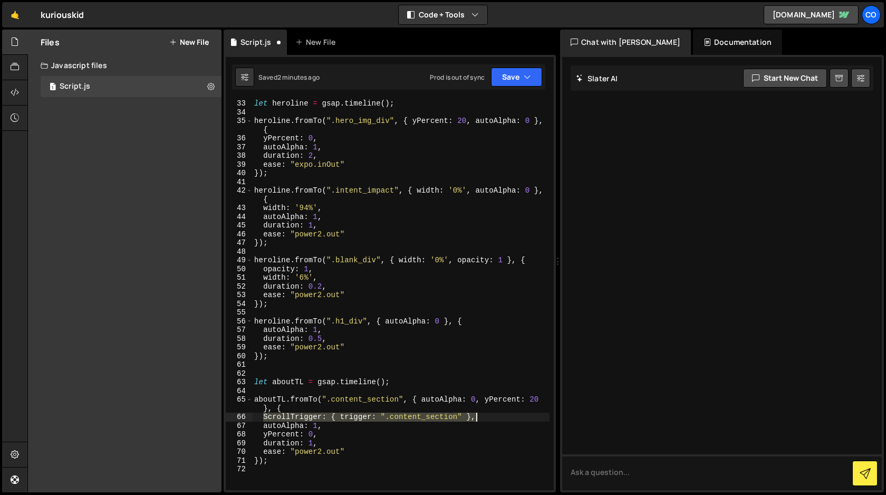
drag, startPoint x: 263, startPoint y: 419, endPoint x: 475, endPoint y: 417, distance: 212.5
click at [475, 417] on div "let heroline = gsap . timeline ( ) ; heroline . fromTo ( ".hero_img_div" , { yP…" at bounding box center [400, 303] width 297 height 408
type textarea "ScrollTrigger: { trigger: ".content_section" },"
click at [380, 382] on div "let heroline = gsap . timeline ( ) ; heroline . fromTo ( ".hero_img_div" , { yP…" at bounding box center [400, 303] width 297 height 408
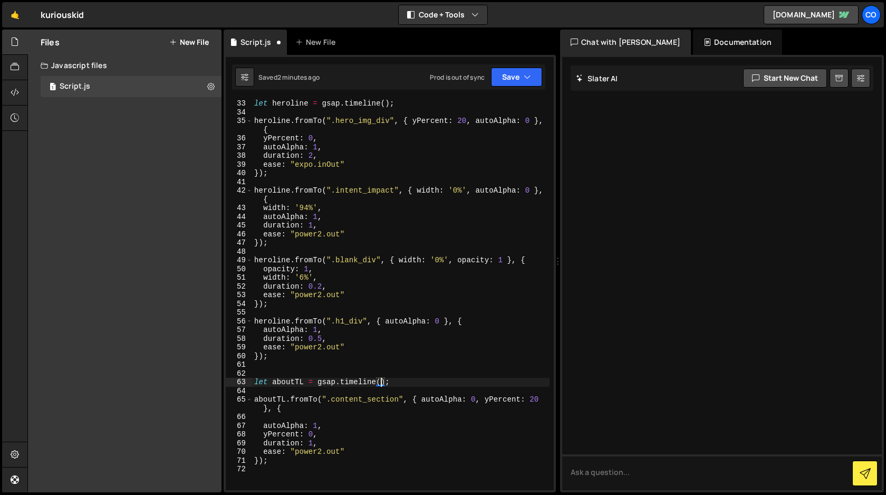
scroll to position [0, 0]
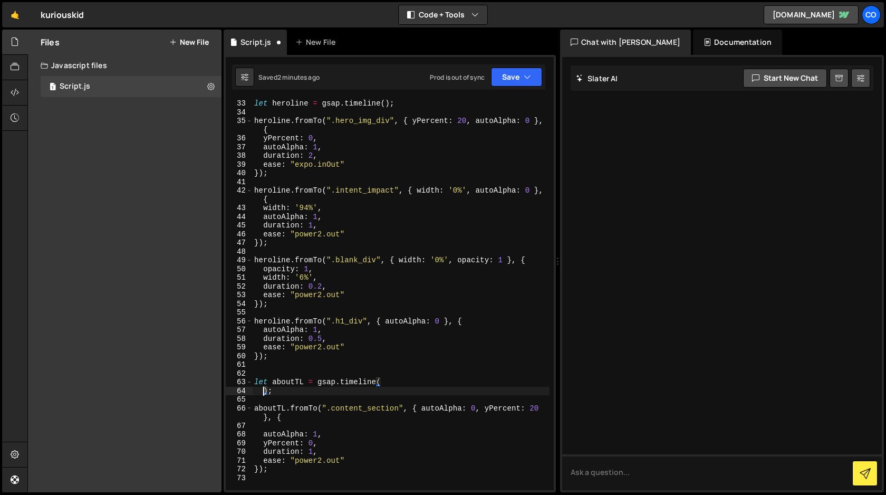
paste textarea "ScrollTrigger: { trigger: ".content_section" },"
type textarea "ScrollTrigger: { trigger: ".content_section" });"
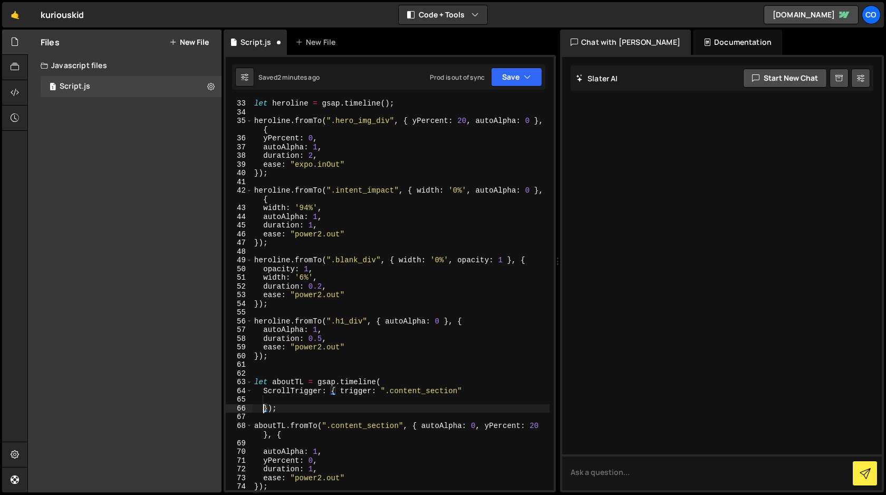
type textarea "});"
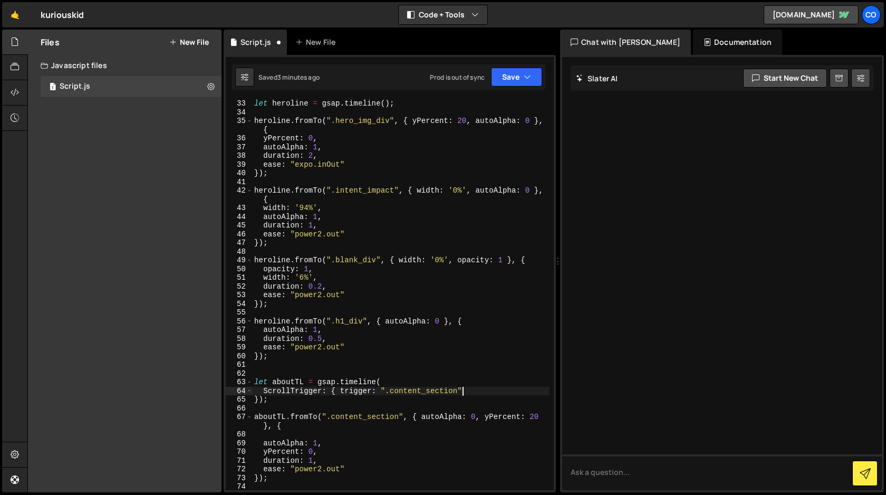
click at [331, 391] on div "let heroline = gsap . timeline ( ) ; heroline . fromTo ( ".hero_img_div" , { yP…" at bounding box center [400, 303] width 297 height 408
click at [340, 391] on div "let heroline = gsap . timeline ( ) ; heroline . fromTo ( ".hero_img_div" , { yP…" at bounding box center [400, 303] width 297 height 408
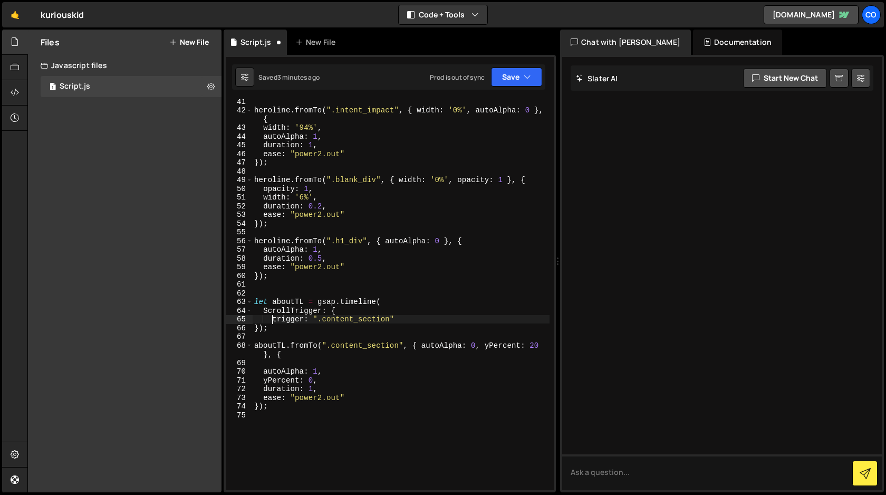
scroll to position [359, 0]
click at [282, 325] on div "heroline . fromTo ( ".intent_impact" , { width : '0%' , autoAlpha : 0 } , { wid…" at bounding box center [400, 301] width 297 height 408
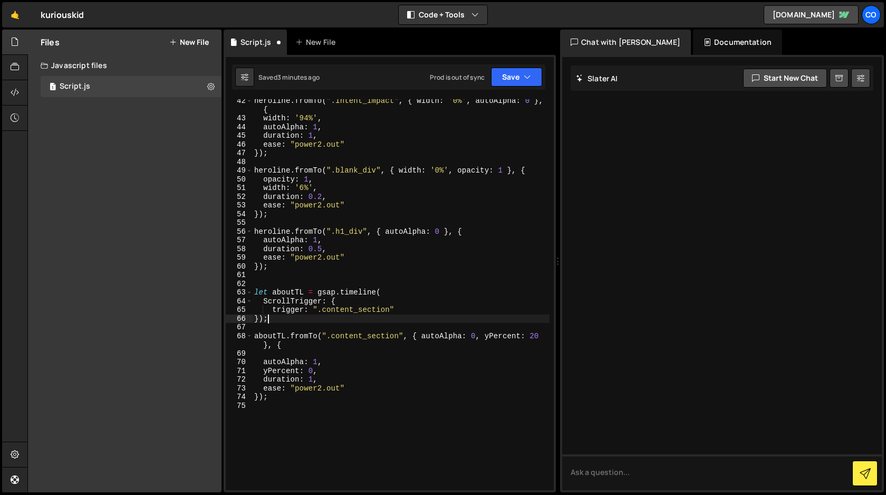
click at [253, 336] on div "heroline . fromTo ( ".intent_impact" , { width : '0%' , autoAlpha : 0 } , { wid…" at bounding box center [400, 305] width 297 height 417
click at [275, 345] on div "heroline . fromTo ( ".intent_impact" , { width : '0%' , autoAlpha : 0 } , { wid…" at bounding box center [400, 305] width 297 height 417
click at [263, 344] on div "heroline . fromTo ( ".intent_impact" , { width : '0%' , autoAlpha : 0 } , { wid…" at bounding box center [400, 305] width 297 height 417
click at [262, 346] on div "heroline . fromTo ( ".intent_impact" , { width : '0%' , autoAlpha : 0 } , { wid…" at bounding box center [400, 305] width 297 height 417
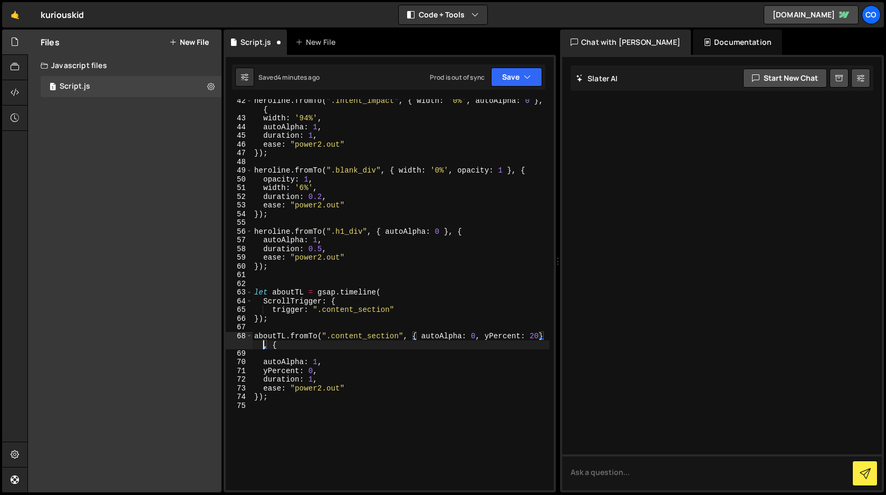
type textarea "aboutTL.fromTo(".content_section", { autoAlpha: 0, yPercent: 20}, {"
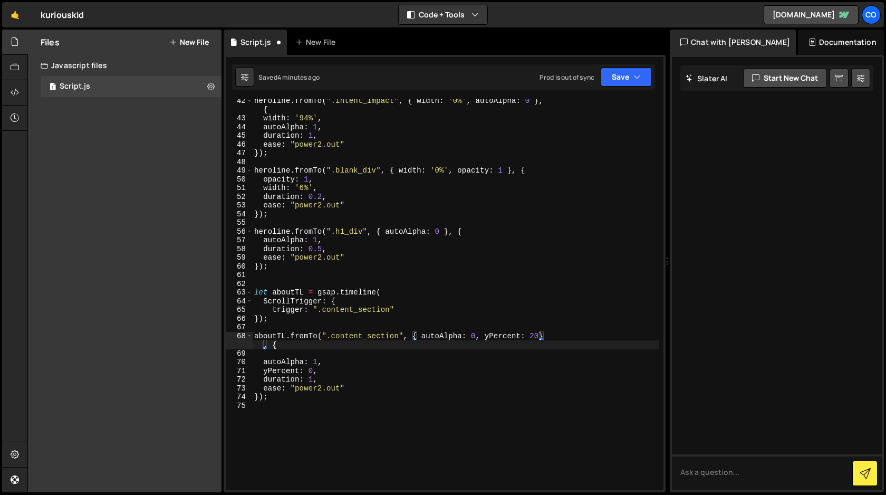
drag, startPoint x: 557, startPoint y: 219, endPoint x: 661, endPoint y: 204, distance: 105.5
click at [661, 204] on div "Files New File Javascript files 1 Script.js 0 CSS files Copy share link Edit Fi…" at bounding box center [456, 261] width 859 height 463
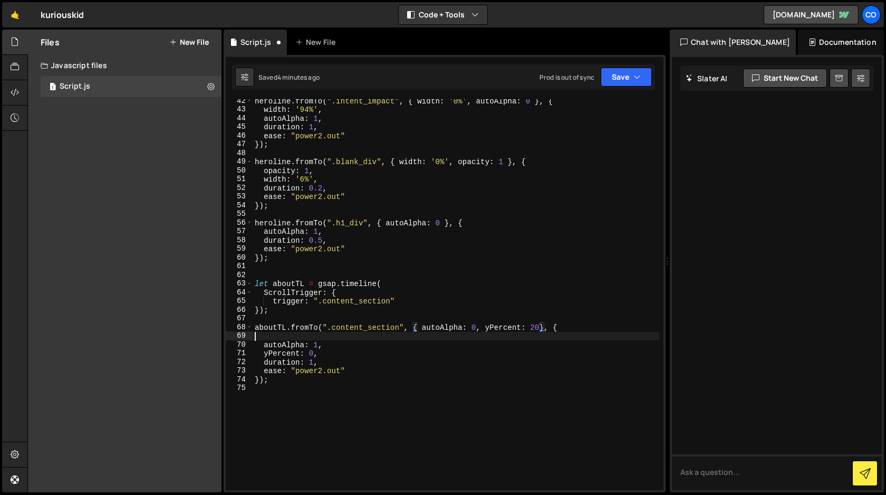
click at [255, 340] on div "heroline . fromTo ( ".intent_impact" , { width : '0%' , autoAlpha : 0 } , { wid…" at bounding box center [456, 301] width 407 height 408
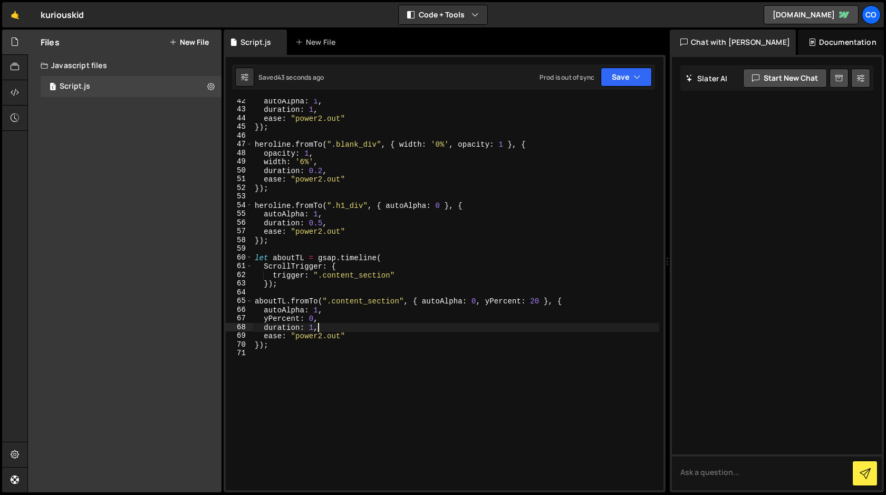
click at [390, 257] on div "autoAlpha : 1 , duration : 1 , ease : "power2.out" }) ; heroline . fromTo ( ".b…" at bounding box center [456, 301] width 407 height 408
click at [351, 266] on div "autoAlpha : 1 , duration : 1 , ease : "power2.out" }) ; heroline . fromTo ( ".b…" at bounding box center [456, 301] width 407 height 408
click at [272, 277] on div "autoAlpha : 1 , duration : 1 , ease : "power2.out" }) ; heroline . fromTo ( ".b…" at bounding box center [456, 301] width 407 height 408
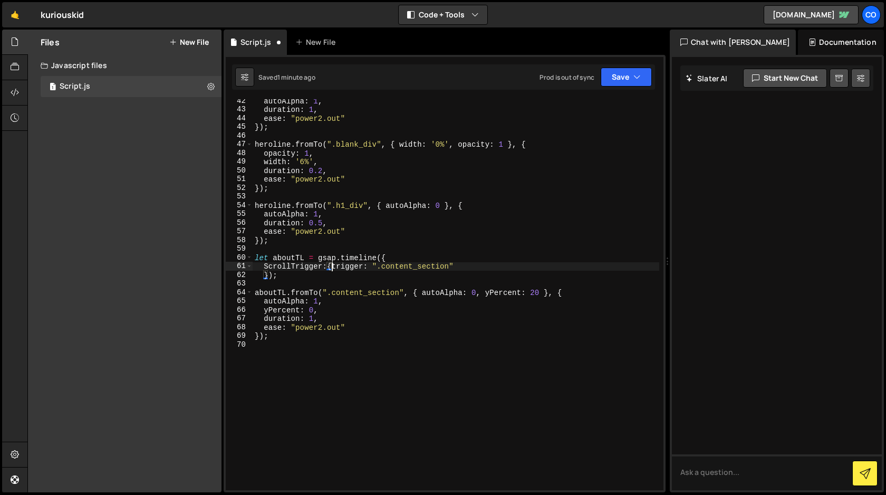
scroll to position [0, 5]
click at [267, 276] on div "autoAlpha : 1 , duration : 1 , ease : "power2.out" }) ; heroline . fromTo ( ".b…" at bounding box center [456, 301] width 407 height 408
click at [621, 80] on button "Save" at bounding box center [626, 76] width 51 height 19
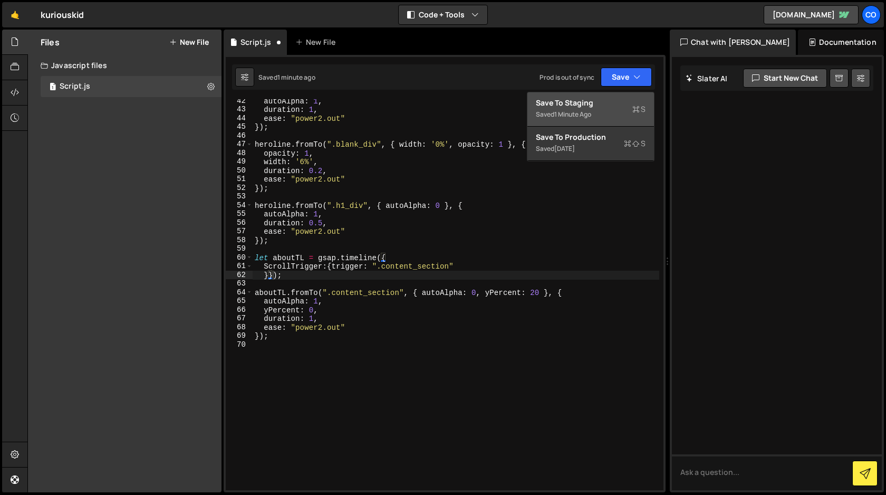
click at [595, 103] on div "Save to Staging S" at bounding box center [591, 103] width 110 height 11
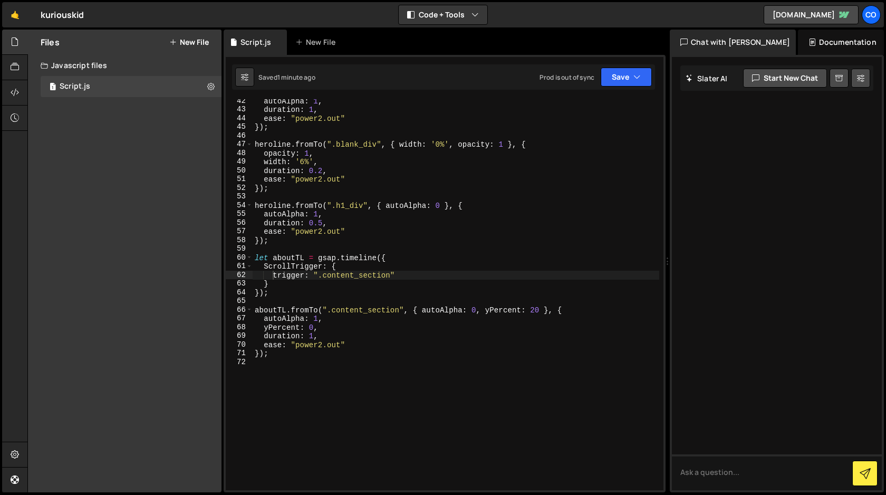
click at [404, 274] on div "autoAlpha : 1 , duration : 1 , ease : "power2.out" }) ; heroline . fromTo ( ".b…" at bounding box center [456, 301] width 407 height 408
type textarea "trigger: ".content_section","
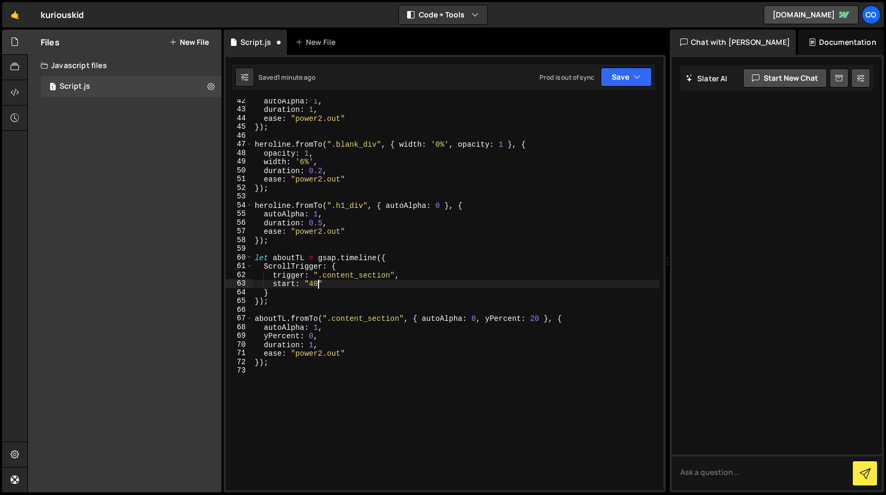
scroll to position [0, 4]
click at [310, 285] on div "autoAlpha : 1 , duration : 1 , ease : "power2.out" }) ; heroline . fromTo ( ".b…" at bounding box center [456, 301] width 407 height 408
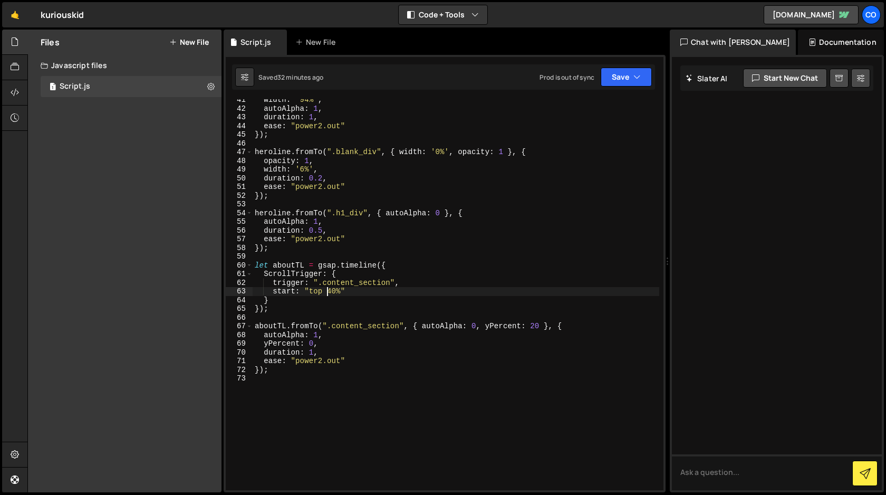
scroll to position [351, 0]
click at [333, 289] on div "width : '94%' , autoAlpha : 1 , duration : 1 , ease : "power2.out" }) ; herolin…" at bounding box center [456, 301] width 407 height 408
type textarea "start: "top center""
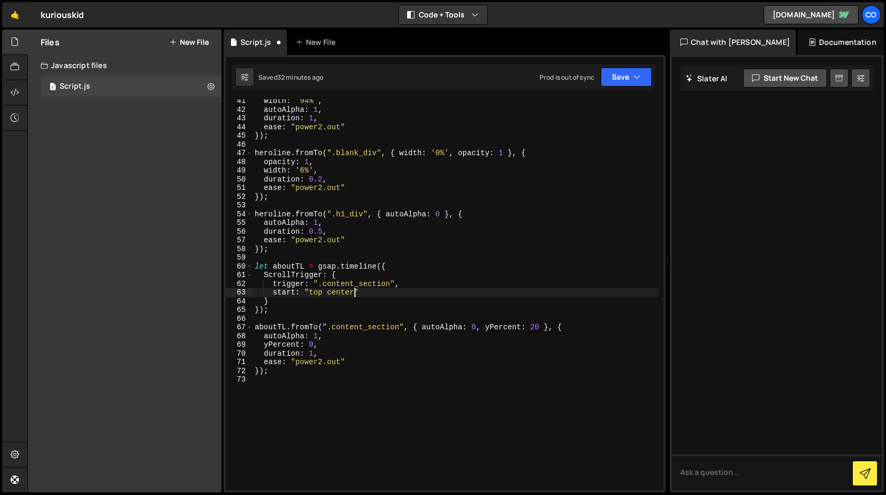
click at [361, 293] on div "width : '94%' , autoAlpha : 1 , duration : 1 , ease : "power2.out" }) ; herolin…" at bounding box center [456, 301] width 407 height 408
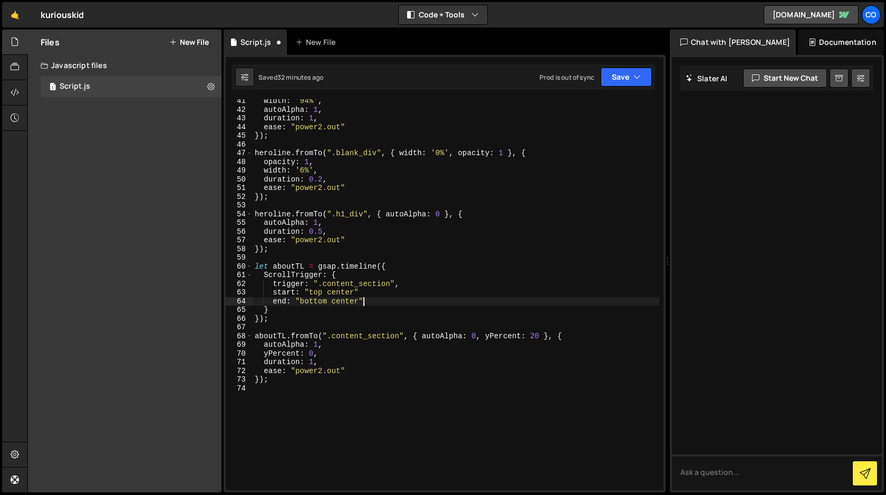
scroll to position [0, 7]
click at [378, 290] on div "width : '94%' , autoAlpha : 1 , duration : 1 , ease : "power2.out" }) ; herolin…" at bounding box center [456, 301] width 407 height 408
type textarea "end: "bottom center","
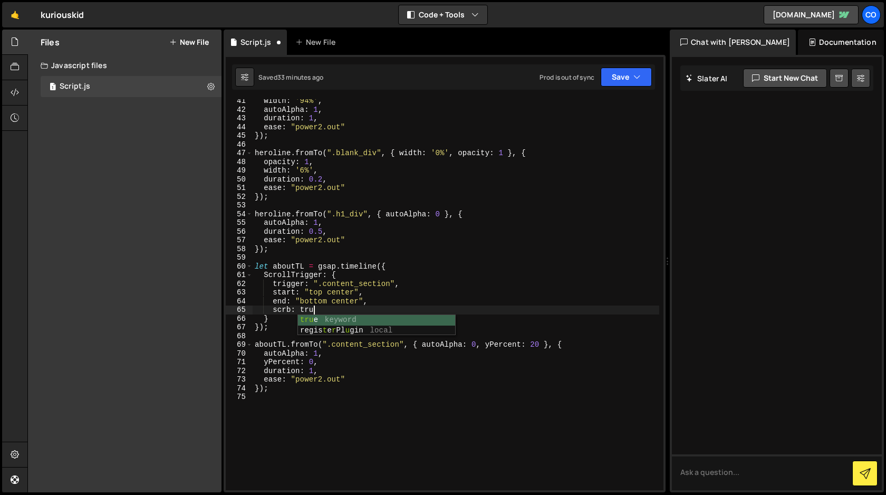
scroll to position [0, 4]
type textarea "scrb: true,"
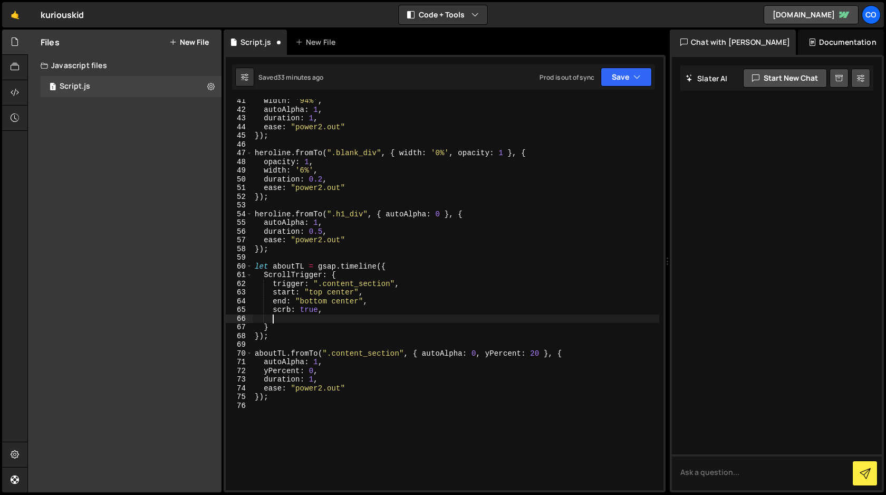
click at [285, 310] on div "width : '94%' , autoAlpha : 1 , duration : 1 , ease : "power2.out" }) ; herolin…" at bounding box center [456, 301] width 407 height 408
type textarea "scrub: true,"
click at [324, 317] on div "width : '94%' , autoAlpha : 1 , duration : 1 , ease : "power2.out" }) ; herolin…" at bounding box center [456, 301] width 407 height 408
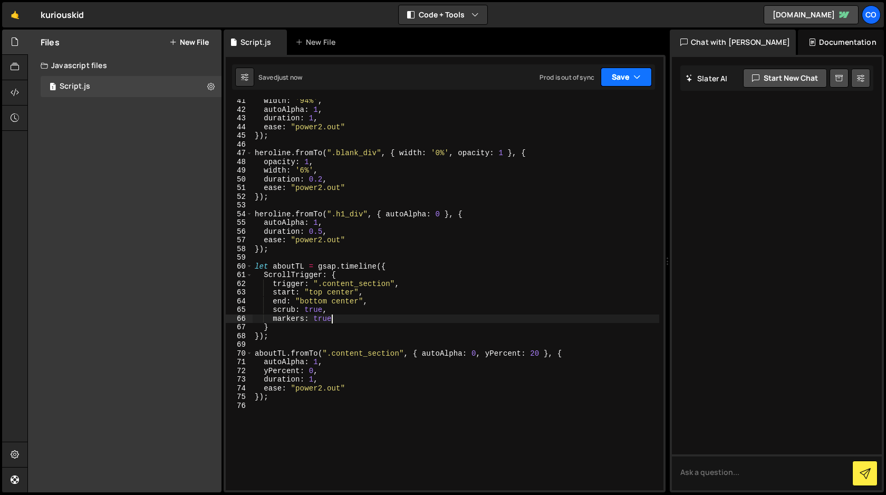
click at [626, 82] on button "Save" at bounding box center [626, 76] width 51 height 19
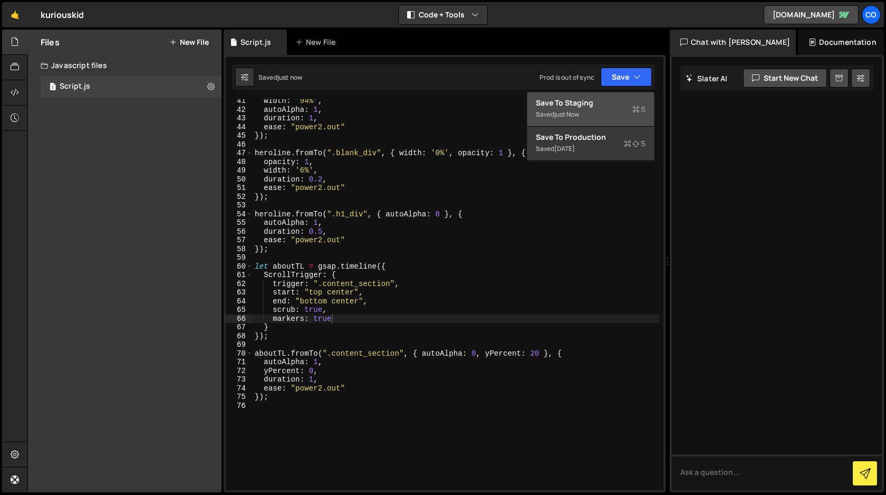
click at [607, 107] on div "Save to Staging S" at bounding box center [591, 103] width 110 height 11
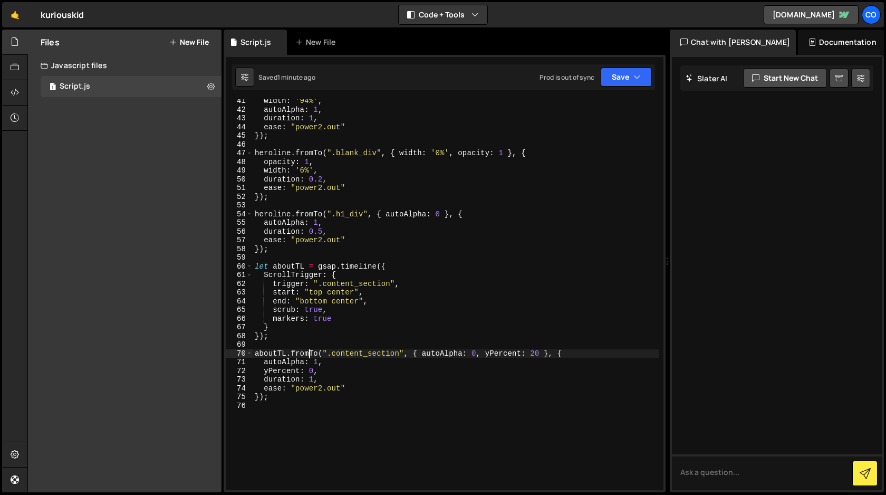
click at [310, 350] on div "width : '94%' , autoAlpha : 1 , duration : 1 , ease : "power2.out" }) ; herolin…" at bounding box center [456, 301] width 407 height 408
click at [316, 354] on div "width : '94%' , autoAlpha : 1 , duration : 1 , ease : "power2.out" }) ; herolin…" at bounding box center [456, 301] width 407 height 408
click at [417, 353] on div "width : '94%' , autoAlpha : 1 , duration : 1 , ease : "power2.out" }) ; herolin…" at bounding box center [456, 301] width 407 height 408
click at [413, 353] on div "width : '94%' , autoAlpha : 1 , duration : 1 , ease : "power2.out" }) ; herolin…" at bounding box center [456, 301] width 407 height 408
drag, startPoint x: 403, startPoint y: 354, endPoint x: 546, endPoint y: 354, distance: 143.4
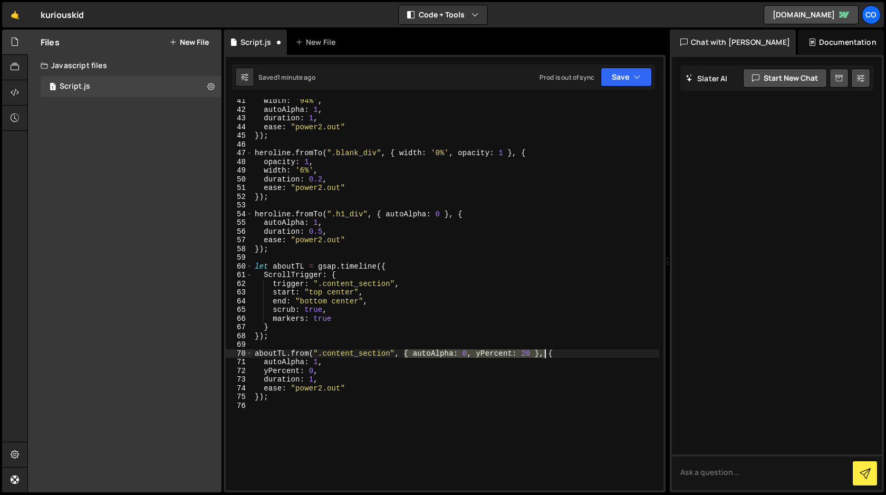
click at [546, 354] on div "width : '94%' , autoAlpha : 1 , duration : 1 , ease : "power2.out" }) ; herolin…" at bounding box center [456, 301] width 407 height 408
click at [327, 363] on div "width : '94%' , autoAlpha : 1 , duration : 1 , ease : "power2.out" }) ; herolin…" at bounding box center [456, 301] width 407 height 408
type textarea "autoAlpha: 1,"
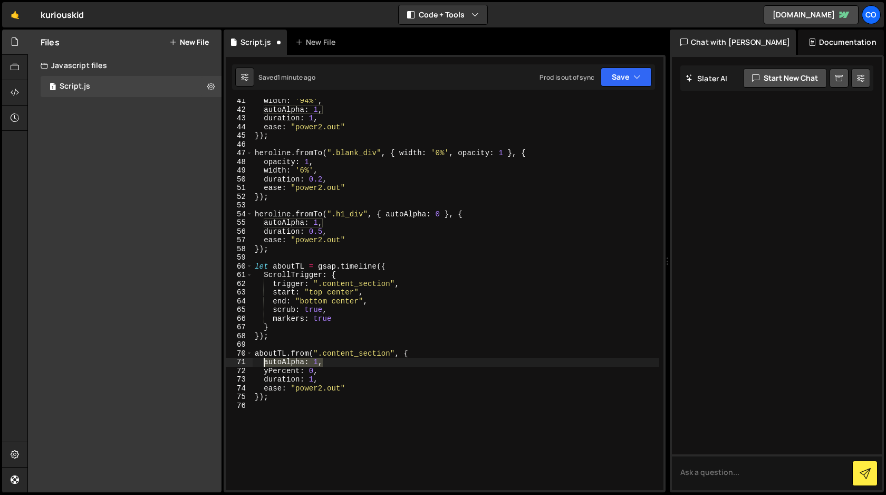
drag, startPoint x: 327, startPoint y: 363, endPoint x: 262, endPoint y: 363, distance: 65.4
click at [262, 363] on div "width : '94%' , autoAlpha : 1 , duration : 1 , ease : "power2.out" }) ; herolin…" at bounding box center [456, 301] width 407 height 408
click at [310, 372] on div "width : '94%' , autoAlpha : 1 , duration : 1 , ease : "power2.out" }) ; herolin…" at bounding box center [456, 301] width 407 height 408
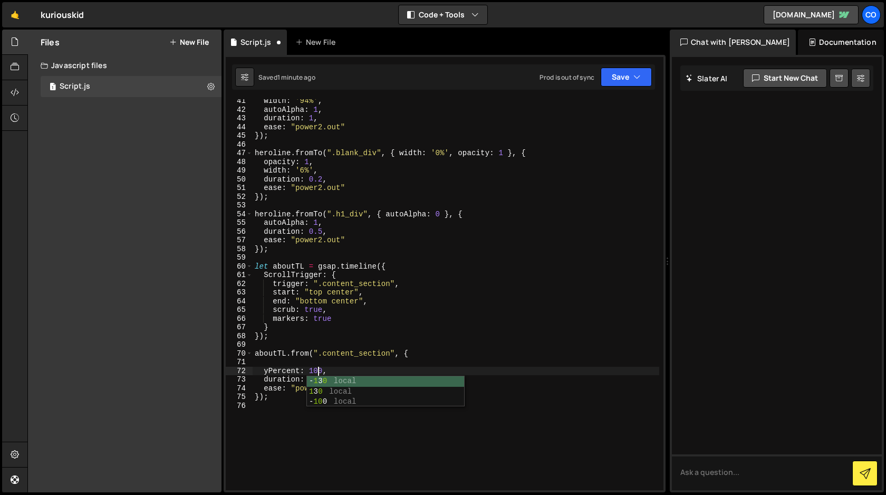
scroll to position [0, 4]
click at [352, 367] on div "width : '94%' , autoAlpha : 1 , duration : 1 , ease : "power2.out" }) ; herolin…" at bounding box center [456, 301] width 407 height 408
type textarea "yPercent: 100,"
click at [642, 81] on button "Save" at bounding box center [626, 76] width 51 height 19
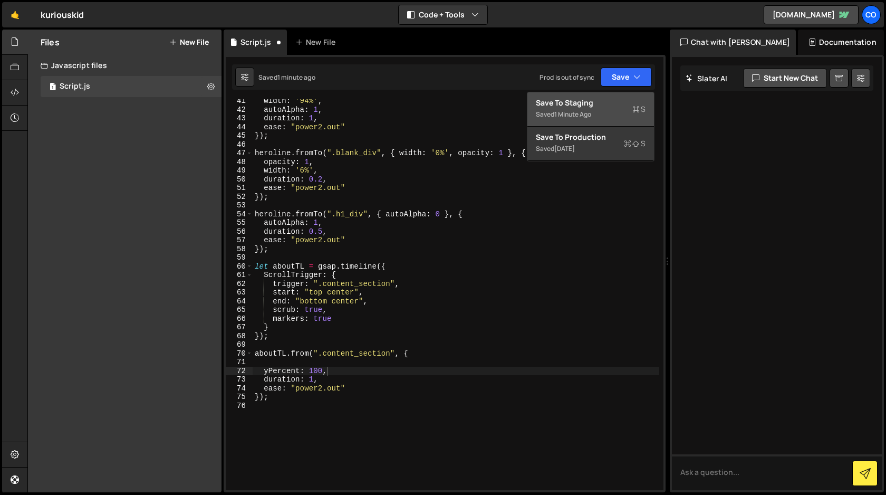
click at [613, 105] on div "Save to Staging S" at bounding box center [591, 103] width 110 height 11
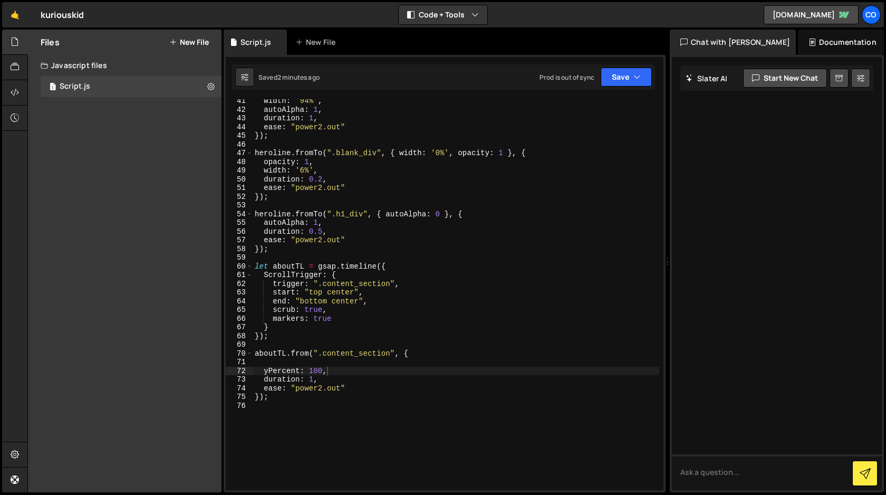
click at [389, 340] on div "width : '94%' , autoAlpha : 1 , duration : 1 , ease : "power2.out" }) ; herolin…" at bounding box center [456, 301] width 407 height 408
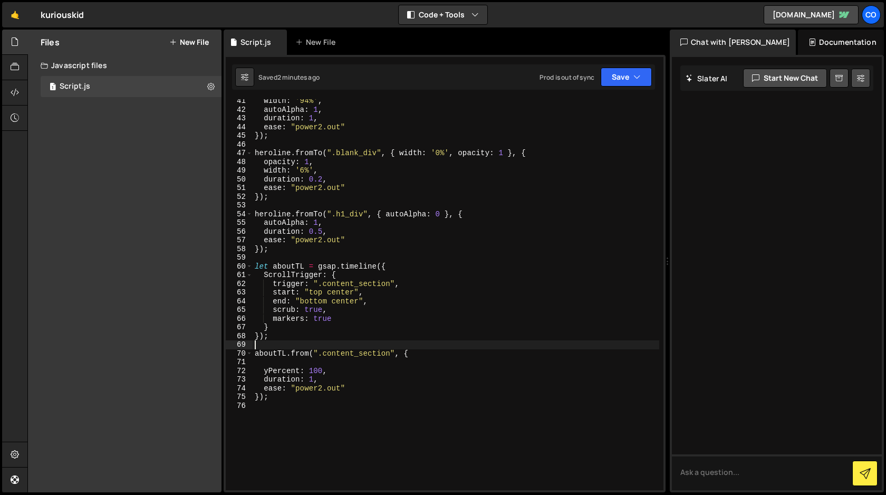
click at [340, 257] on div "width : '94%' , autoAlpha : 1 , duration : 1 , ease : "power2.out" }) ; herolin…" at bounding box center [456, 301] width 407 height 408
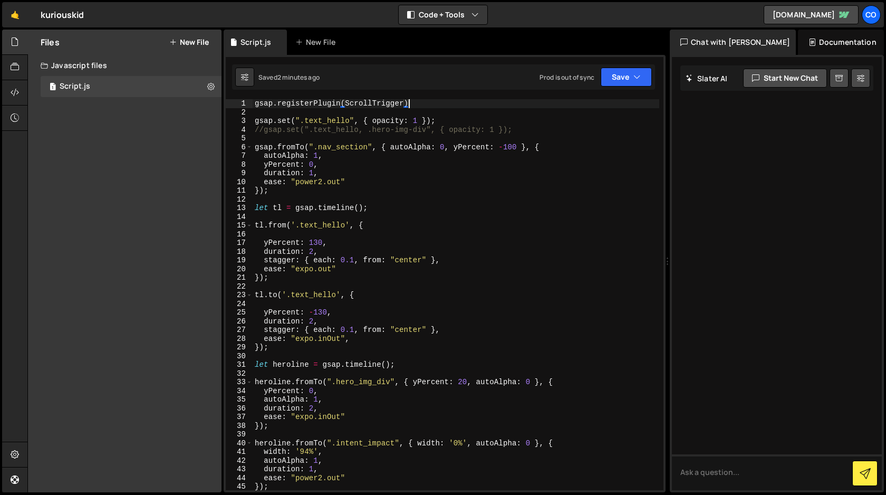
click at [421, 104] on div "gsap . registerPlugin ( ScrollTrigger ) gsap . set ( ".text_hello" , { opacity …" at bounding box center [456, 303] width 407 height 408
drag, startPoint x: 421, startPoint y: 104, endPoint x: 247, endPoint y: 102, distance: 173.5
click at [247, 102] on div "gsap.registerPlugin(ScrollTrigger) 1 2 3 4 5 6 7 8 9 10 11 12 13 14 15 16 17 18…" at bounding box center [445, 294] width 438 height 391
paste textarea "</script>"
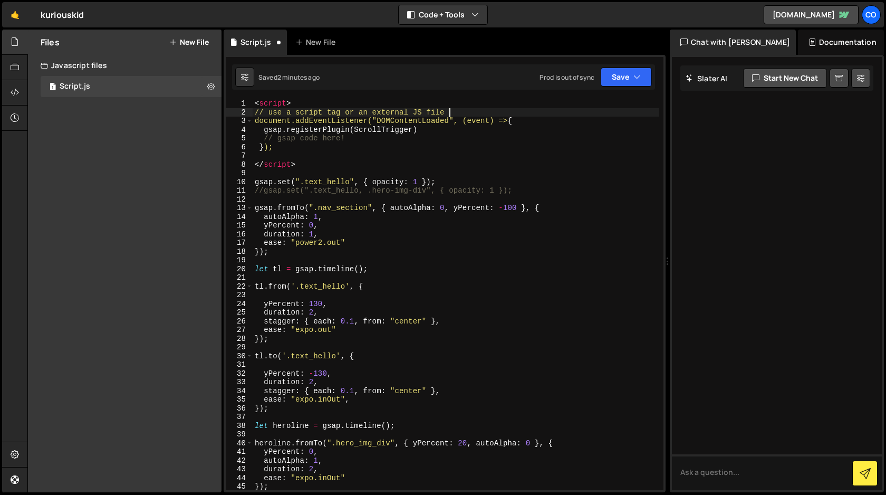
click at [455, 112] on div "< script > // use a script tag or an external JS file document.addEventListener…" at bounding box center [456, 303] width 407 height 408
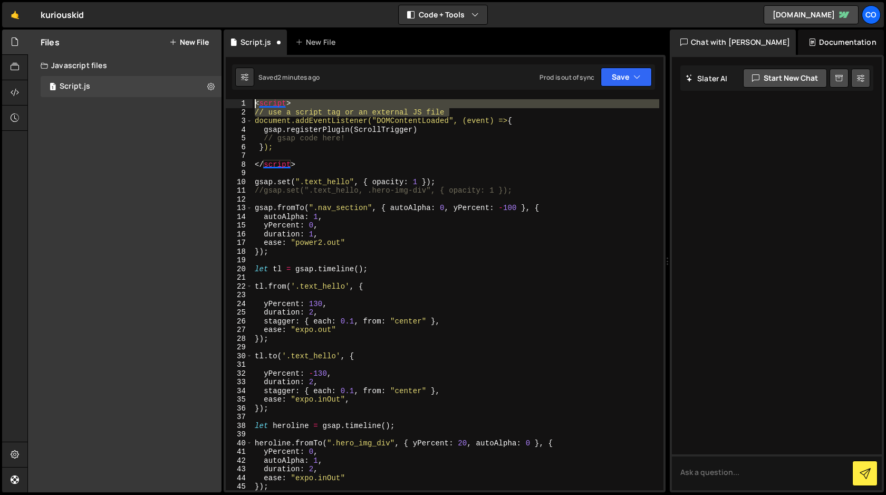
drag, startPoint x: 457, startPoint y: 112, endPoint x: 249, endPoint y: 104, distance: 207.9
click at [249, 104] on div "// use a script tag or an external JS file 1 2 3 4 5 6 7 8 9 10 11 12 13 14 15 …" at bounding box center [445, 294] width 438 height 391
type textarea "<script> // use a script tag or an external JS file"
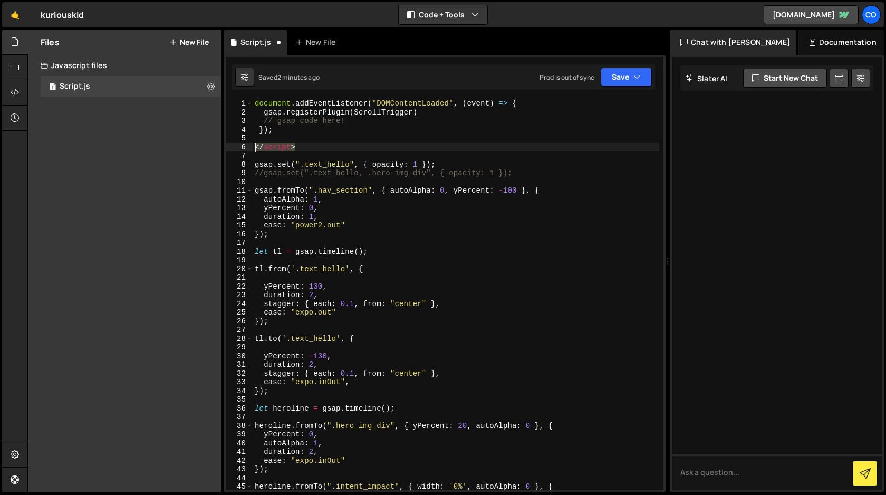
drag, startPoint x: 308, startPoint y: 147, endPoint x: 237, endPoint y: 146, distance: 71.2
click at [237, 146] on div "document.addEventListener("DOMContentLoaded", (event) => { 1 2 3 4 5 6 7 8 9 10…" at bounding box center [445, 294] width 438 height 391
type textarea "</script>"
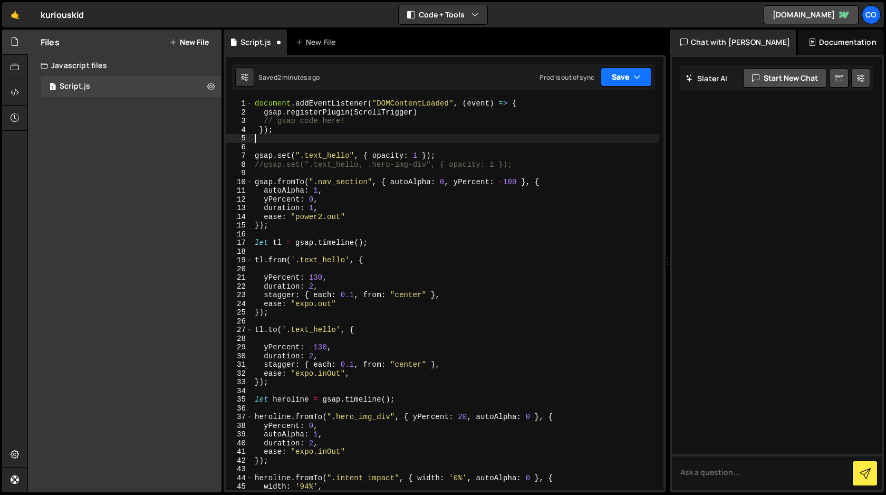
click at [623, 81] on button "Save" at bounding box center [626, 76] width 51 height 19
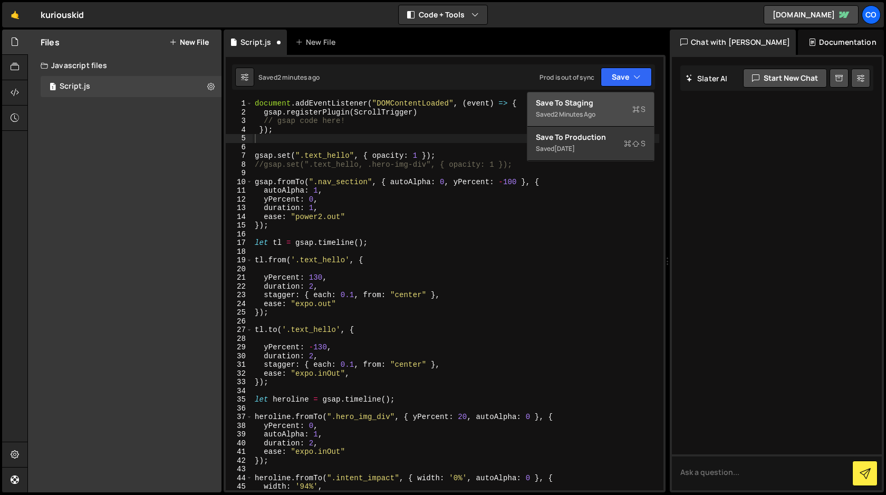
click at [600, 103] on div "Save to Staging S" at bounding box center [591, 103] width 110 height 11
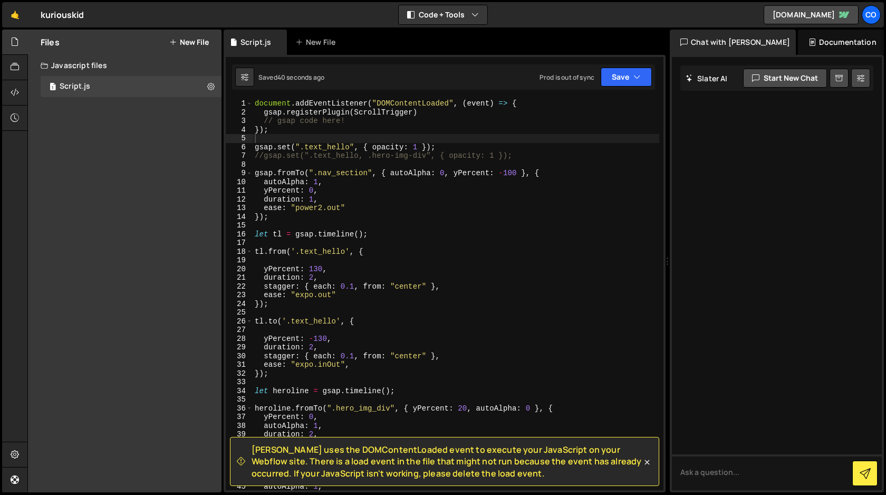
click at [477, 266] on div "document . addEventListener ( "DOMContentLoaded" , ( event ) => { gsap . regist…" at bounding box center [456, 303] width 407 height 408
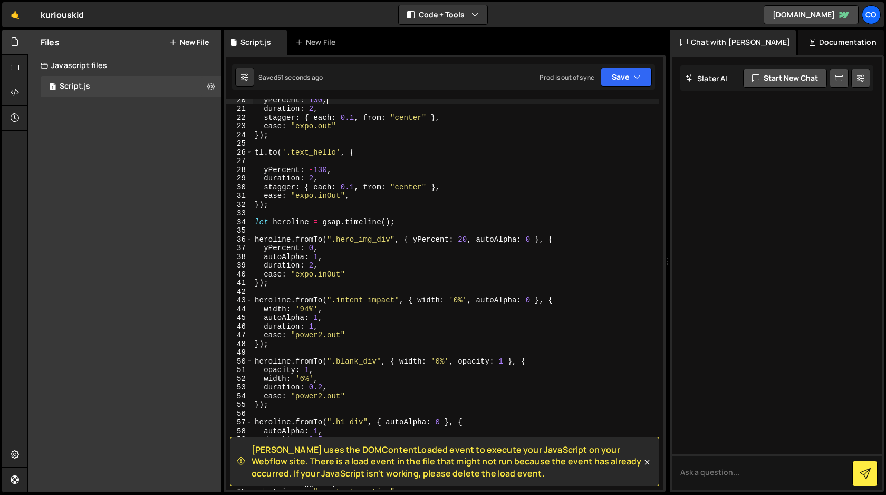
scroll to position [170, 0]
click at [646, 461] on icon at bounding box center [647, 462] width 11 height 11
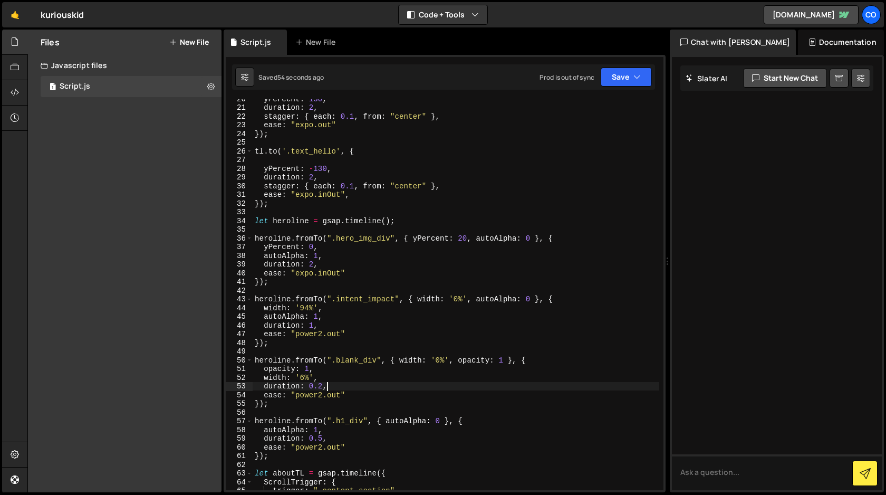
click at [628, 385] on div "yPercent : 130 , duration : 2 , stagger : { each : 0.1 , from : "center" } , ea…" at bounding box center [456, 298] width 407 height 408
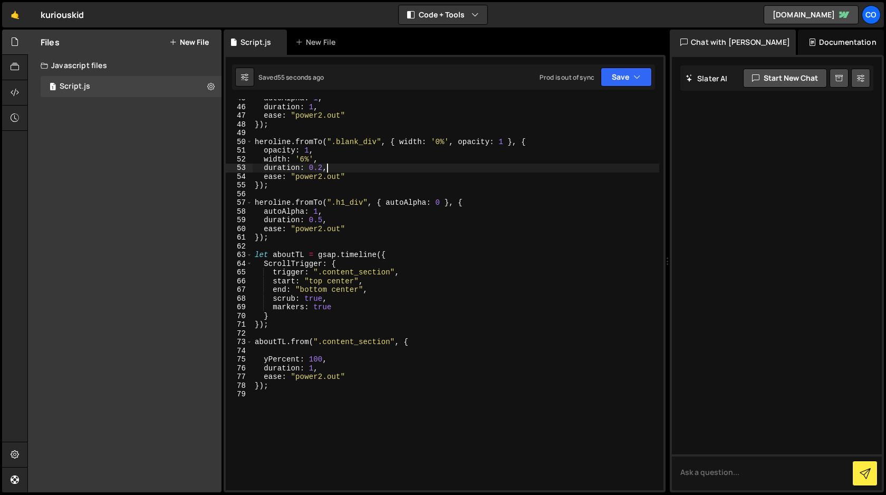
scroll to position [388, 0]
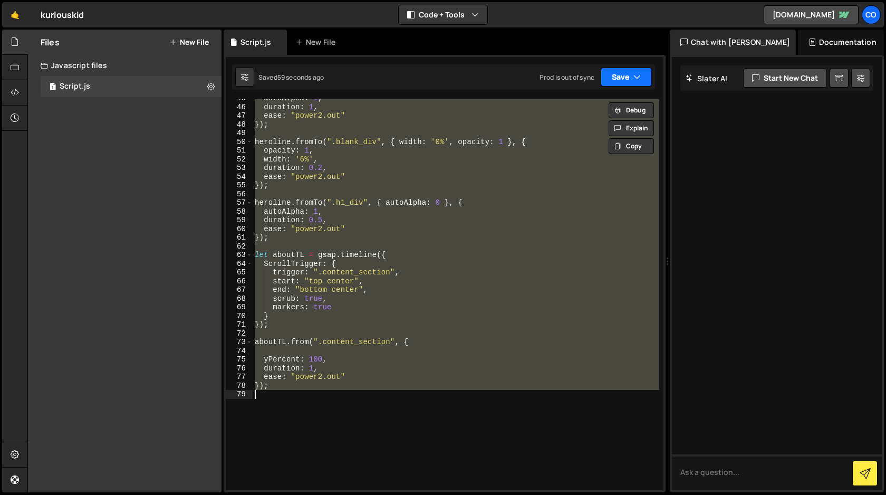
click at [622, 77] on button "Save" at bounding box center [626, 76] width 51 height 19
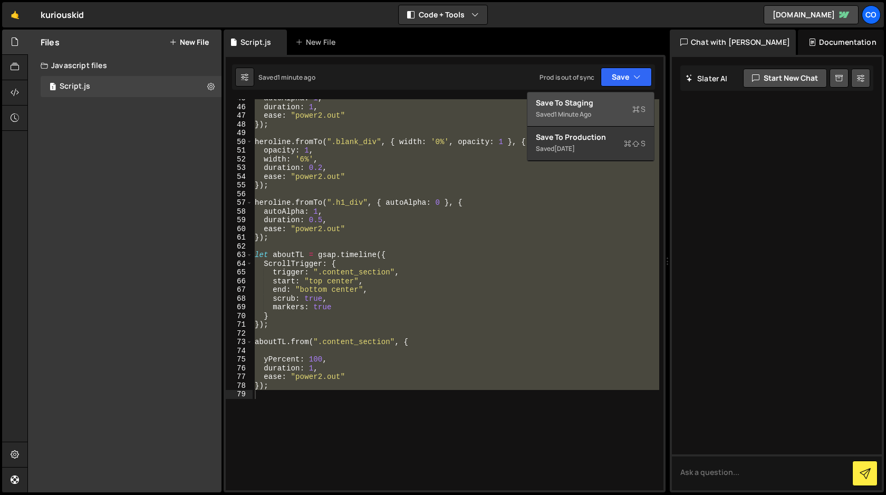
click at [597, 106] on div "Save to Staging S" at bounding box center [591, 103] width 110 height 11
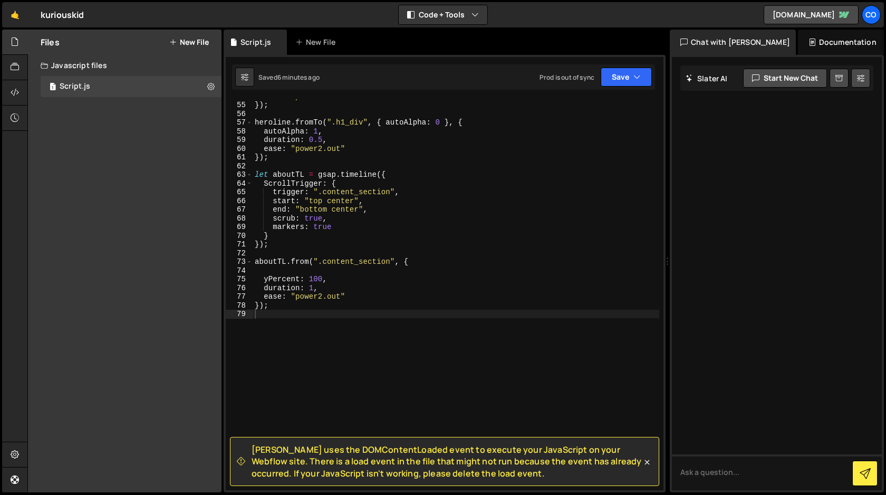
scroll to position [488, 0]
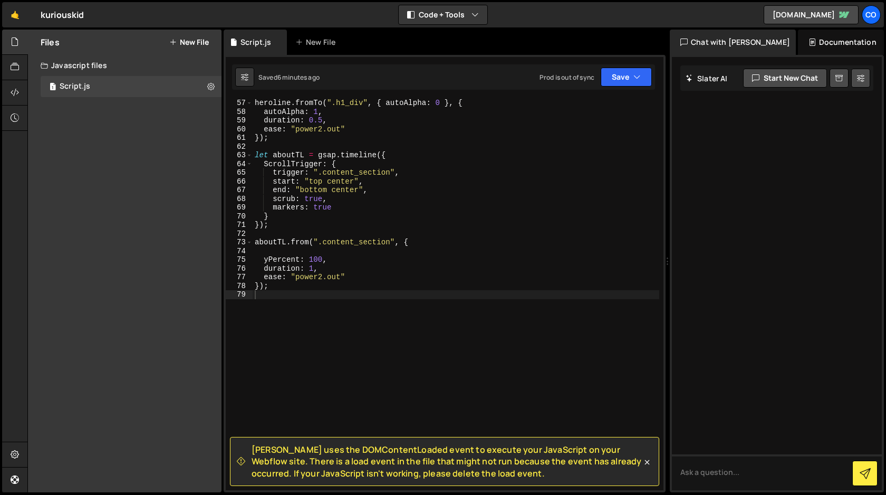
click at [268, 163] on div "heroline . fromTo ( ".h1_div" , { autoAlpha : 0 } , { autoAlpha : 1 , duration …" at bounding box center [456, 303] width 407 height 408
click at [478, 288] on div "heroline . fromTo ( ".h1_div" , { autoAlpha : 0 } , { autoAlpha : 1 , duration …" at bounding box center [456, 303] width 407 height 408
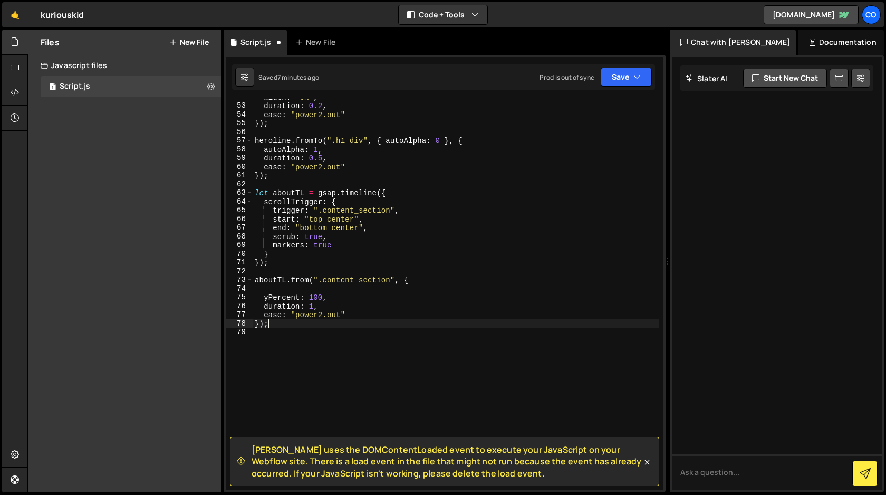
scroll to position [447, 0]
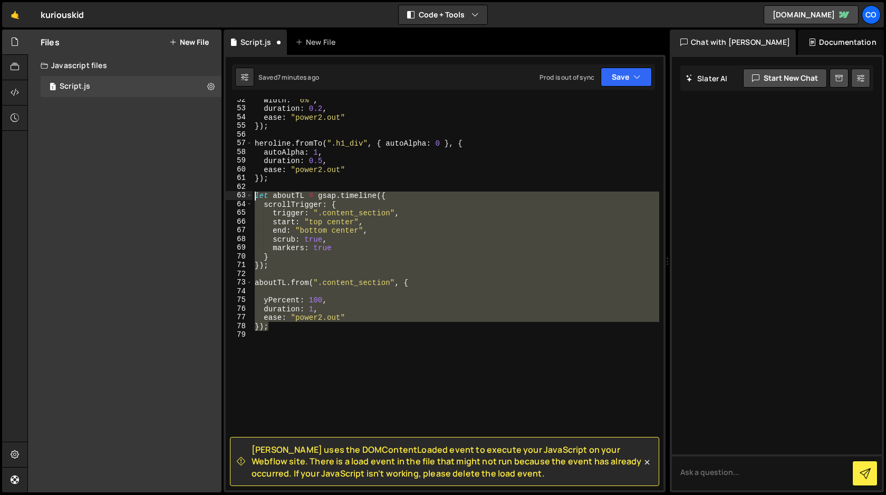
drag, startPoint x: 276, startPoint y: 329, endPoint x: 227, endPoint y: 197, distance: 140.7
click at [227, 197] on div "}); 52 53 54 55 56 57 58 59 60 61 62 63 64 65 66 67 68 69 70 71 72 73 74 75 76 …" at bounding box center [445, 294] width 438 height 391
paste textarea "});"
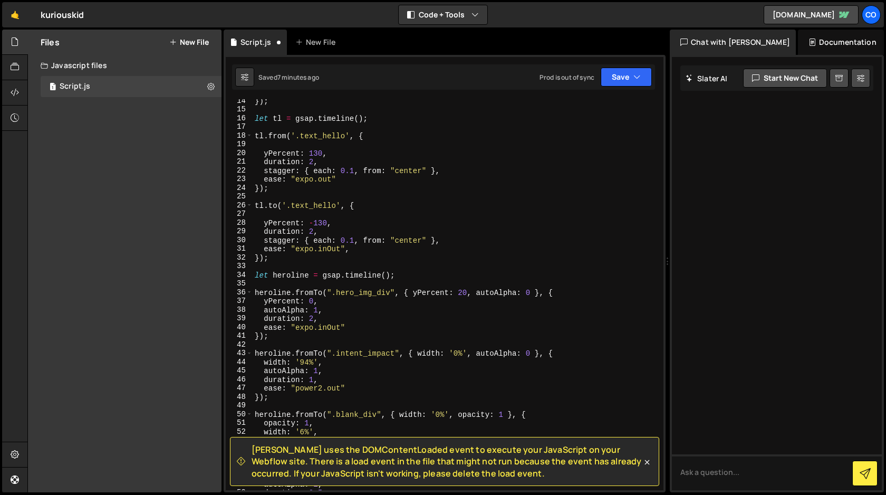
scroll to position [0, 0]
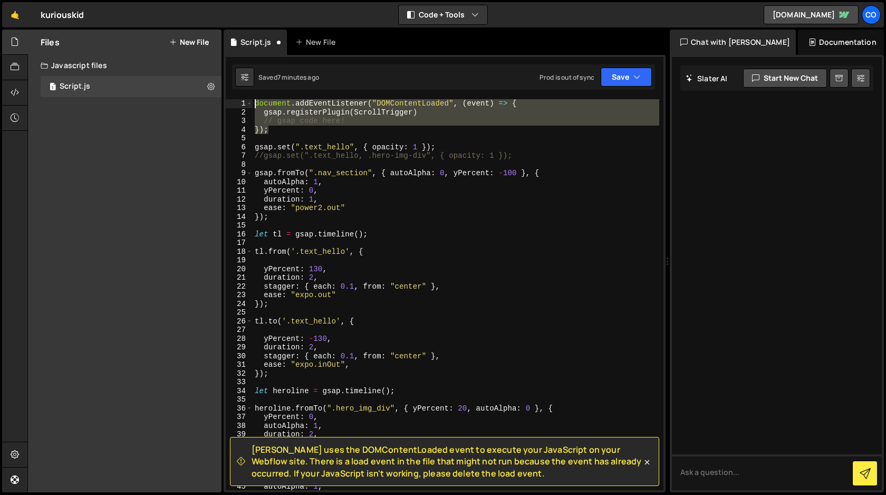
drag, startPoint x: 277, startPoint y: 133, endPoint x: 233, endPoint y: 95, distance: 58.7
click at [233, 95] on div "[PERSON_NAME] uses the DOMContentLoaded event to execute your JavaScript on you…" at bounding box center [445, 273] width 442 height 437
type textarea "document.addEventListener("DOMContentLoaded", (event) => { gsap.registerPlugin(…"
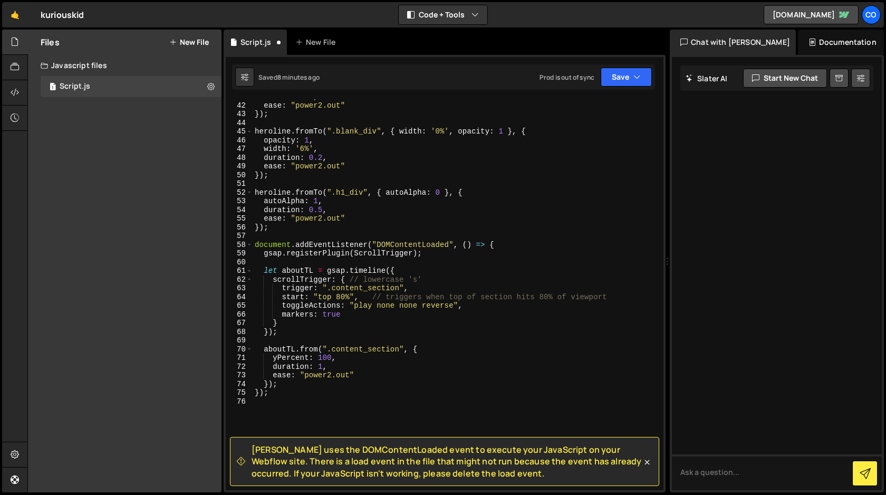
scroll to position [359, 0]
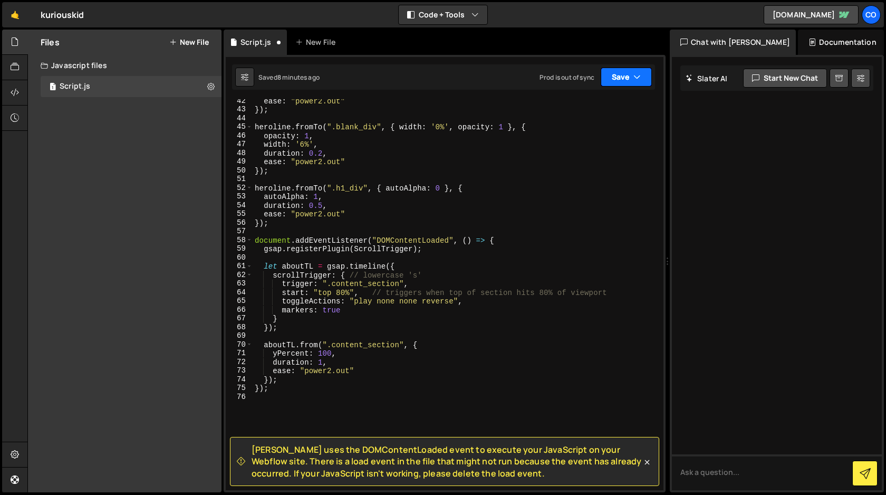
click at [630, 80] on button "Save" at bounding box center [626, 76] width 51 height 19
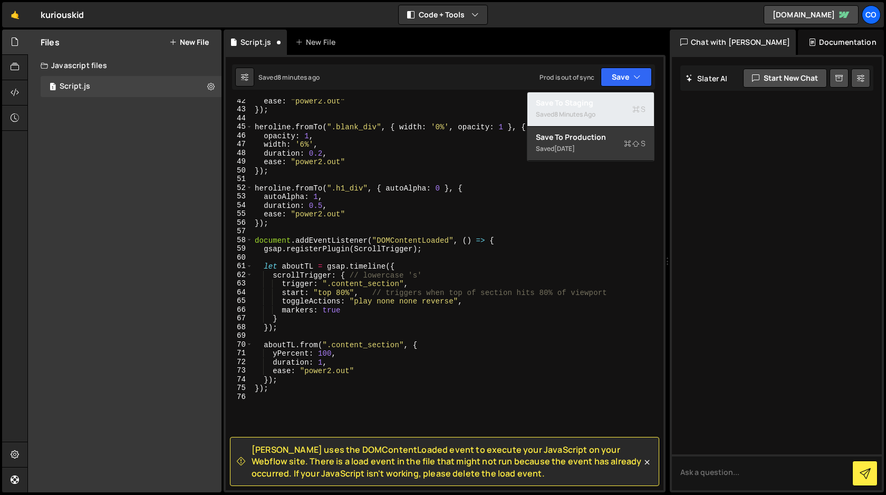
click at [599, 108] on div "Saved 8 minutes ago" at bounding box center [591, 114] width 110 height 13
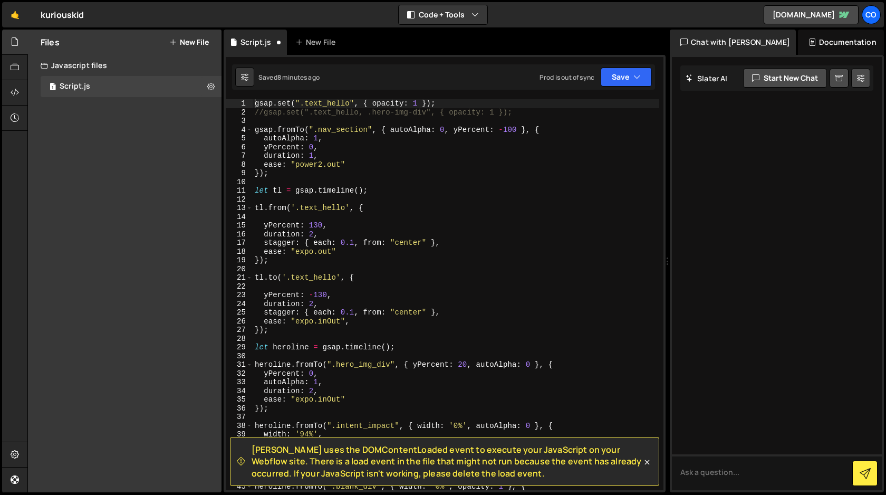
scroll to position [0, 0]
click at [300, 459] on span "[PERSON_NAME] uses the DOMContentLoaded event to execute your JavaScript on you…" at bounding box center [447, 460] width 390 height 35
click at [648, 462] on icon at bounding box center [647, 462] width 11 height 11
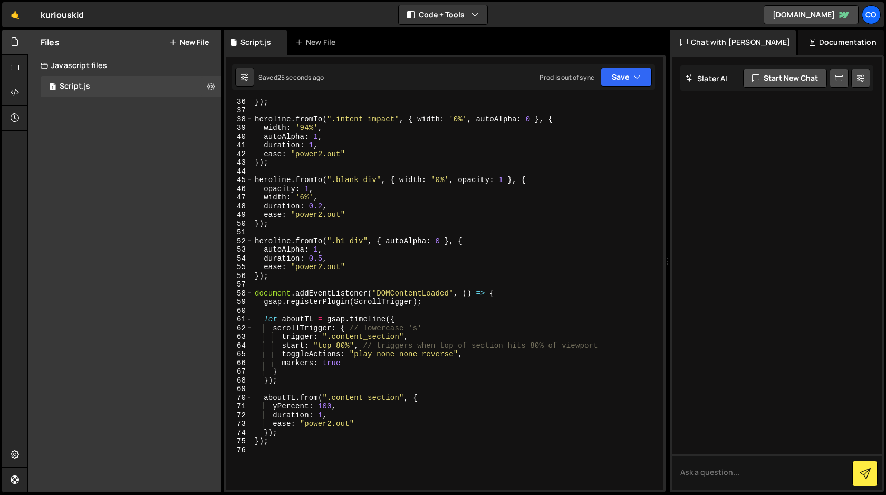
scroll to position [314, 0]
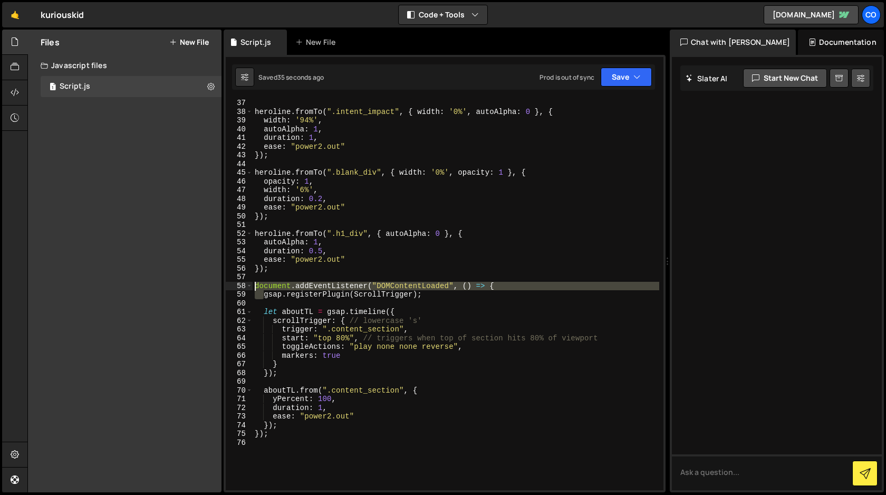
drag, startPoint x: 264, startPoint y: 295, endPoint x: 237, endPoint y: 283, distance: 29.2
click at [237, 283] on div "gsap.registerPlugin(ScrollTrigger); 37 38 39 40 41 42 43 44 45 46 47 48 49 50 5…" at bounding box center [445, 294] width 438 height 391
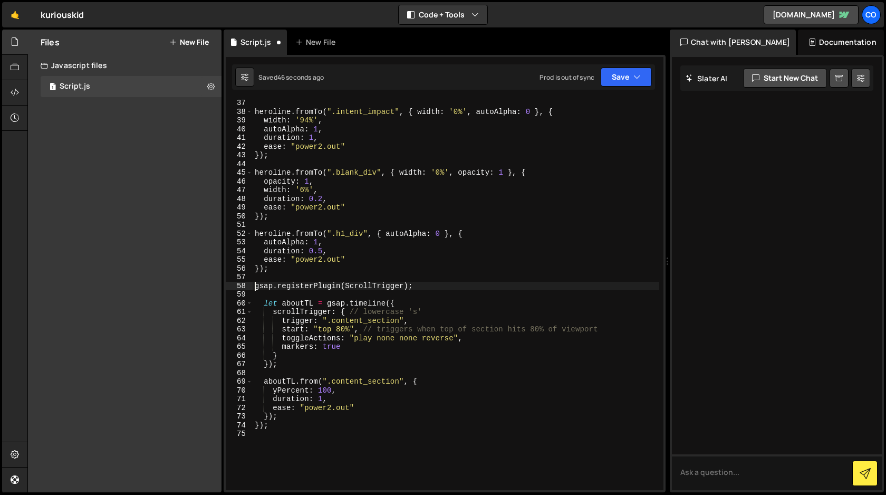
click at [266, 303] on div "heroline . fromTo ( ".intent_impact" , { width : '0%' , autoAlpha : 0 } , { wid…" at bounding box center [456, 303] width 407 height 408
click at [263, 364] on div "heroline . fromTo ( ".intent_impact" , { width : '0%' , autoAlpha : 0 } , { wid…" at bounding box center [456, 303] width 407 height 408
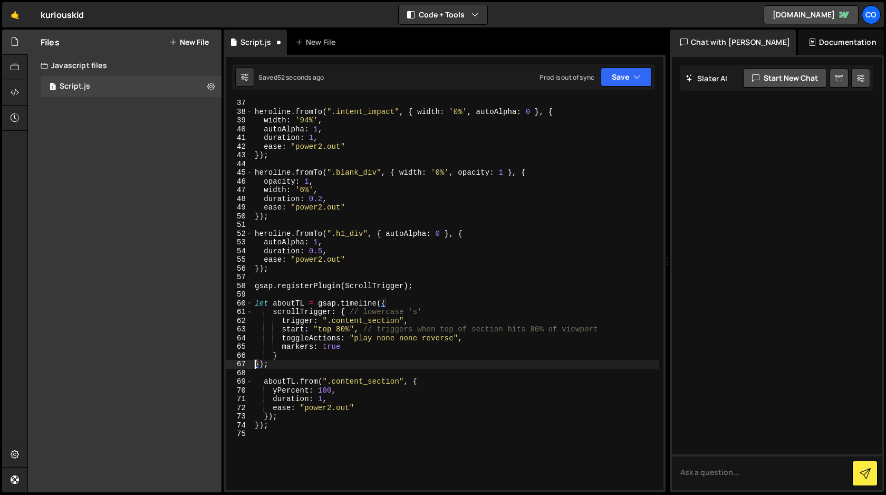
click at [263, 381] on div "heroline . fromTo ( ".intent_impact" , { width : '0%' , autoAlpha : 0 } , { wid…" at bounding box center [456, 303] width 407 height 408
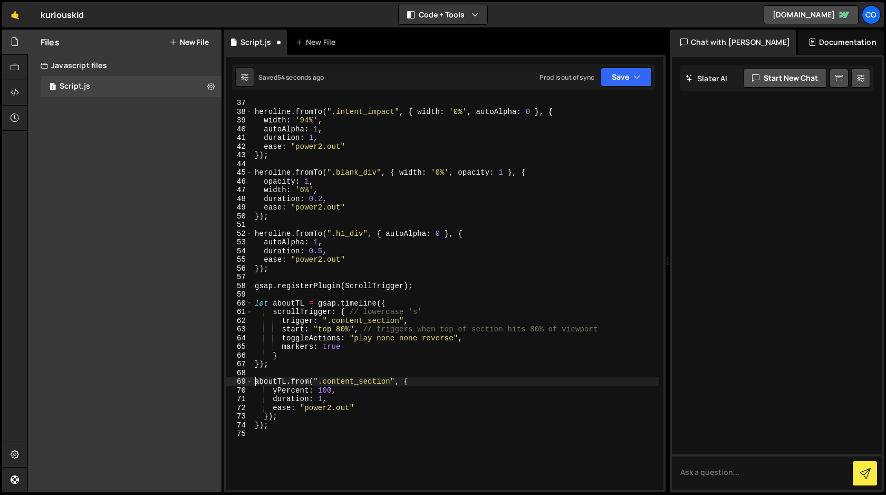
click at [265, 415] on div "heroline . fromTo ( ".intent_impact" , { width : '0%' , autoAlpha : 0 } , { wid…" at bounding box center [456, 303] width 407 height 408
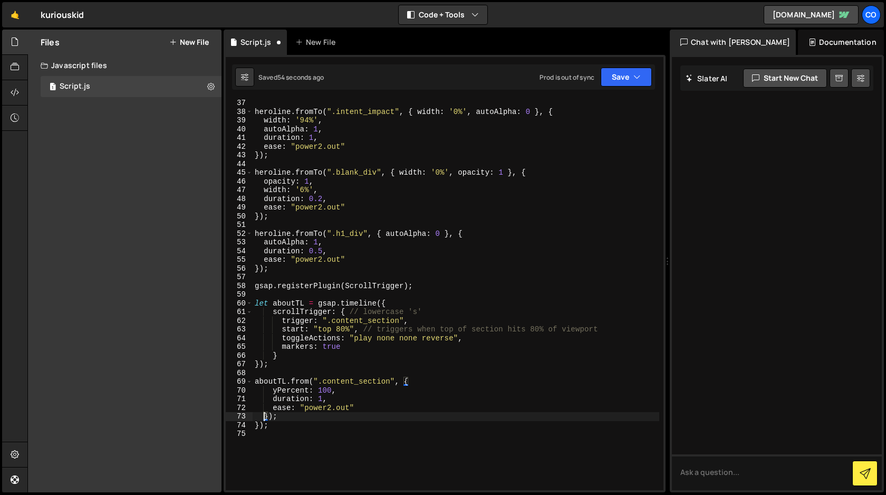
type textarea "});"
drag, startPoint x: 274, startPoint y: 427, endPoint x: 250, endPoint y: 428, distance: 23.2
click at [250, 428] on div "}); 37 38 39 40 41 42 43 44 45 46 47 48 49 50 51 52 53 54 55 56 57 58 59 60 61 …" at bounding box center [445, 294] width 438 height 391
click at [629, 78] on button "Save" at bounding box center [626, 76] width 51 height 19
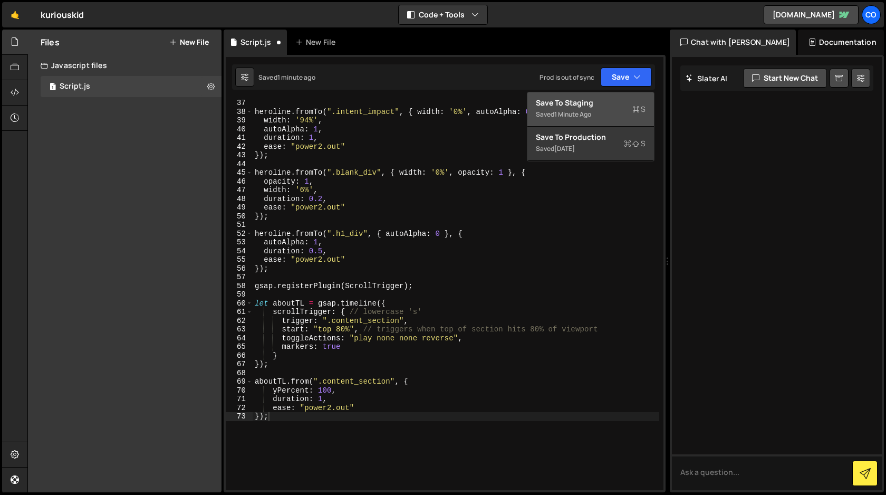
click at [609, 108] on div "Saved 1 minute ago" at bounding box center [591, 114] width 110 height 13
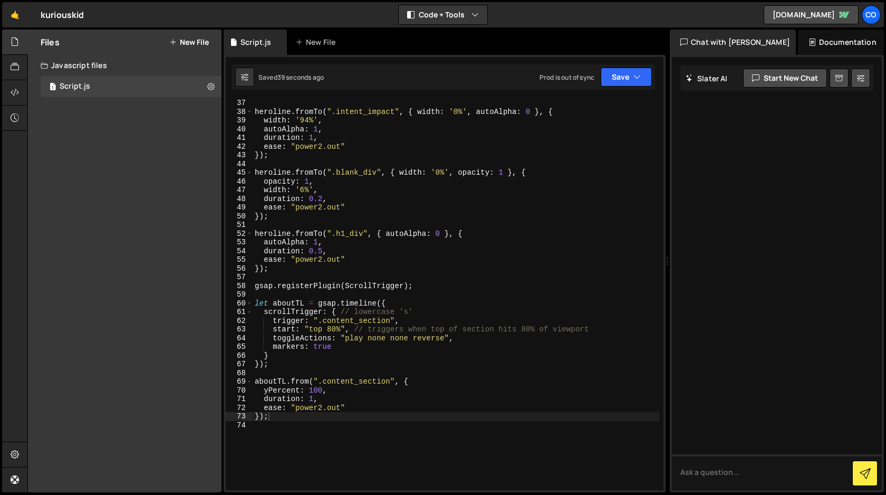
click at [431, 368] on div "heroline . fromTo ( ".intent_impact" , { width : '0%' , autoAlpha : 0 } , { wid…" at bounding box center [456, 303] width 407 height 408
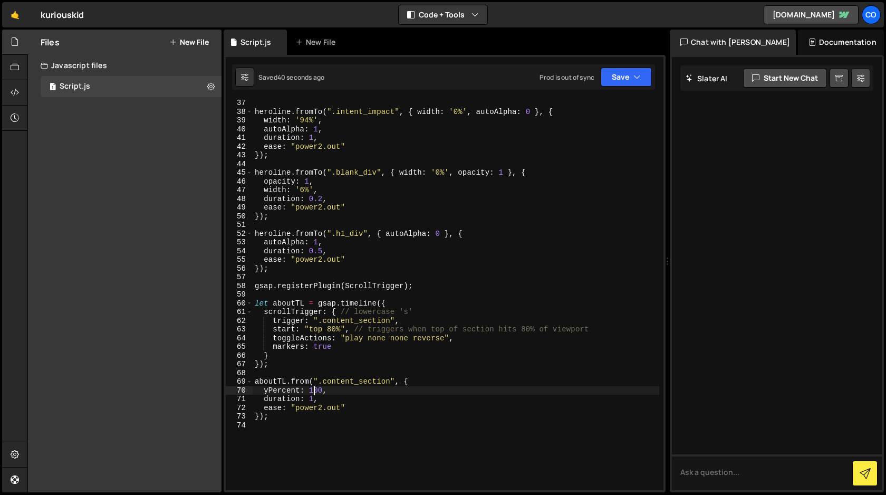
click at [315, 391] on div "heroline . fromTo ( ".intent_impact" , { width : '0%' , autoAlpha : 0 } , { wid…" at bounding box center [456, 303] width 407 height 408
click at [318, 391] on div "heroline . fromTo ( ".intent_impact" , { width : '0%' , autoAlpha : 0 } , { wid…" at bounding box center [456, 303] width 407 height 408
click at [400, 390] on div "heroline . fromTo ( ".intent_impact" , { width : '0%' , autoAlpha : 0 } , { wid…" at bounding box center [456, 303] width 407 height 408
click at [308, 379] on div "heroline . fromTo ( ".intent_impact" , { width : '0%' , autoAlpha : 0 } , { wid…" at bounding box center [456, 303] width 407 height 408
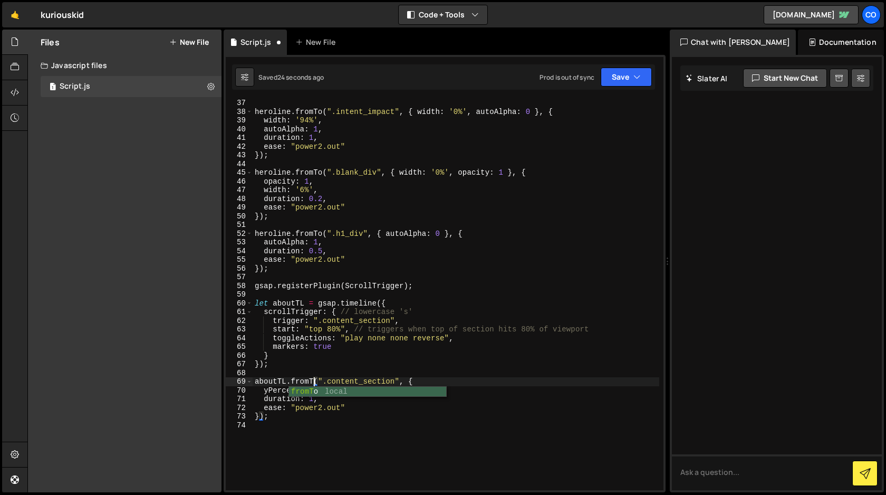
scroll to position [0, 4]
click at [419, 381] on div "heroline . fromTo ( ".intent_impact" , { width : '0%' , autoAlpha : 0 } , { wid…" at bounding box center [456, 303] width 407 height 408
drag, startPoint x: 264, startPoint y: 392, endPoint x: 322, endPoint y: 393, distance: 58.0
click at [322, 393] on div "heroline . fromTo ( ".intent_impact" , { width : '0%' , autoAlpha : 0 } , { wid…" at bounding box center [456, 303] width 407 height 408
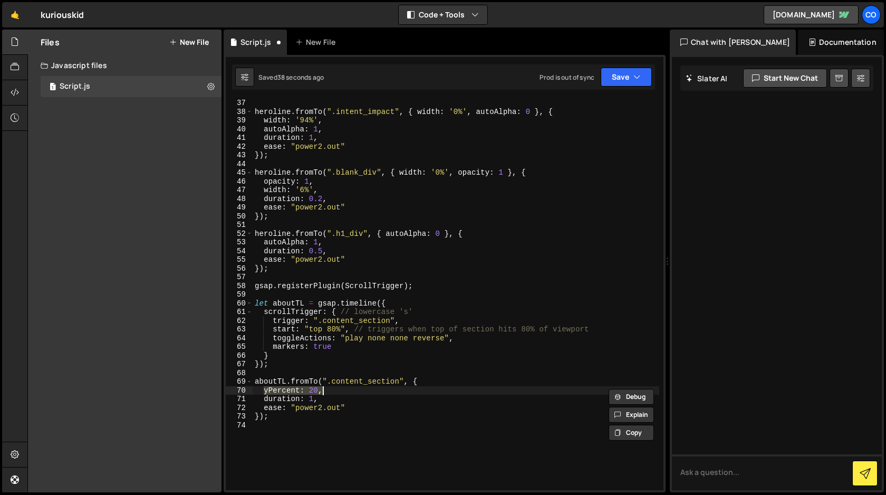
click at [438, 382] on div "heroline . fromTo ( ".intent_impact" , { width : '0%' , autoAlpha : 0 } , { wid…" at bounding box center [456, 303] width 407 height 408
paste textarea "yPercent: 20,"
drag, startPoint x: 537, startPoint y: 382, endPoint x: 481, endPoint y: 381, distance: 56.4
click at [481, 381] on div "heroline . fromTo ( ".intent_impact" , { width : '0%' , autoAlpha : 0 } , { wid…" at bounding box center [456, 303] width 407 height 408
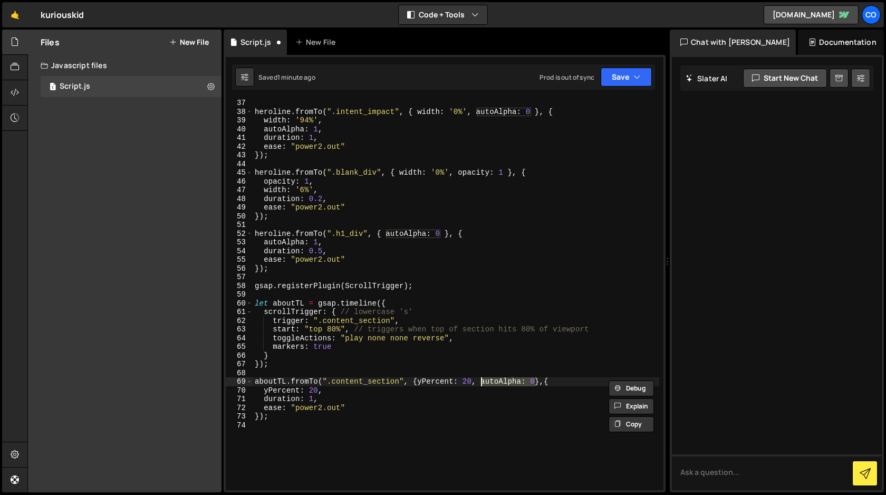
click at [328, 389] on div "heroline . fromTo ( ".intent_impact" , { width : '0%' , autoAlpha : 0 } , { wid…" at bounding box center [456, 303] width 407 height 408
type textarea "yPercent: 20,"
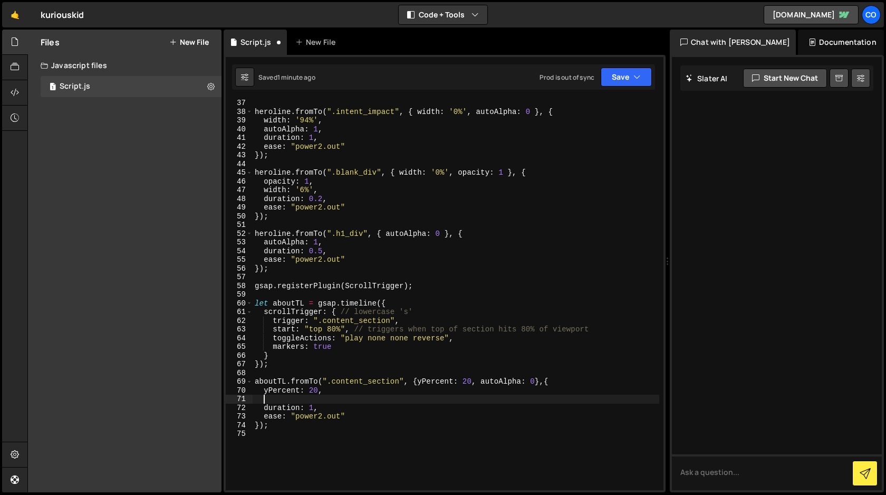
paste textarea "autoAlpha: 0"
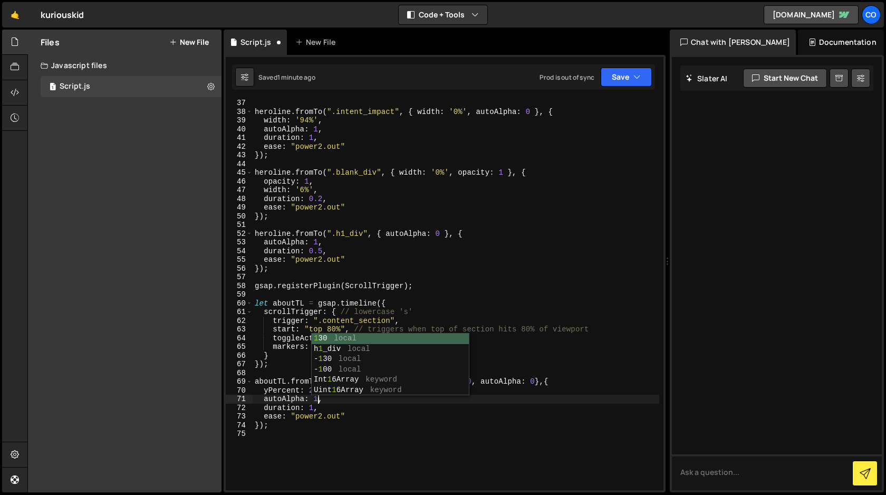
scroll to position [0, 4]
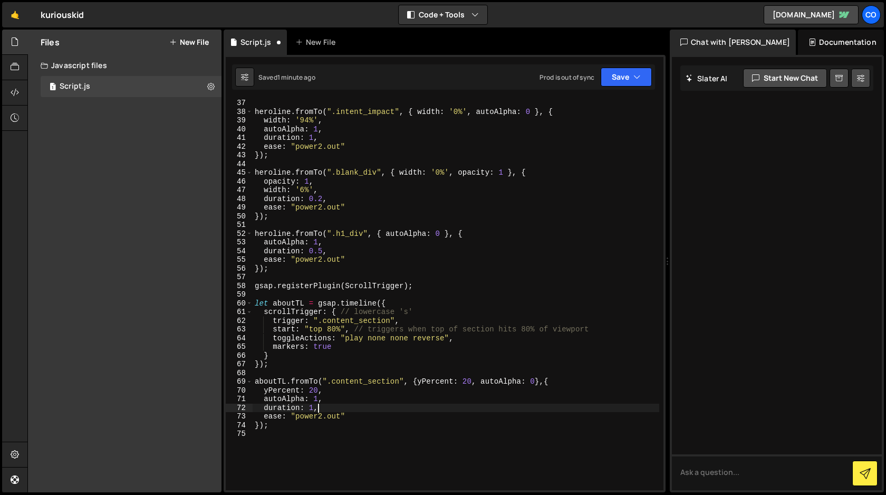
click at [390, 411] on div "heroline . fromTo ( ".intent_impact" , { width : '0%' , autoAlpha : 0 } , { wid…" at bounding box center [456, 303] width 407 height 408
click at [432, 391] on div "heroline . fromTo ( ".intent_impact" , { width : '0%' , autoAlpha : 0 } , { wid…" at bounding box center [456, 303] width 407 height 408
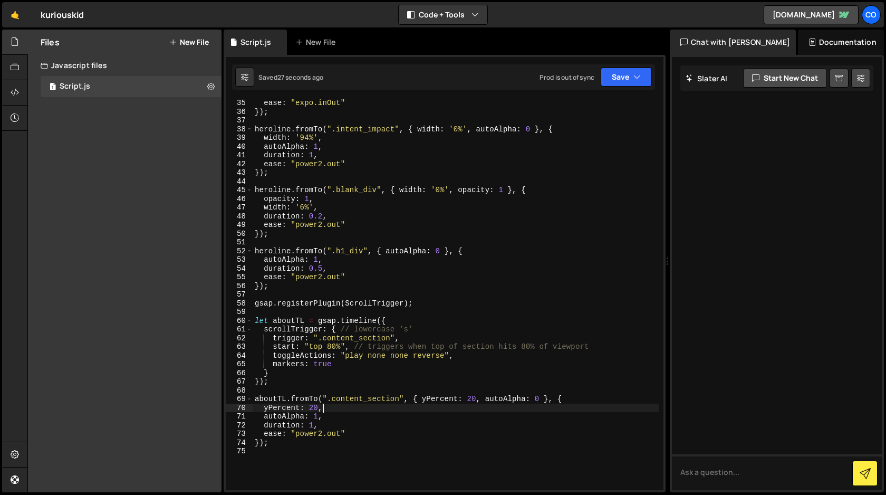
scroll to position [300, 0]
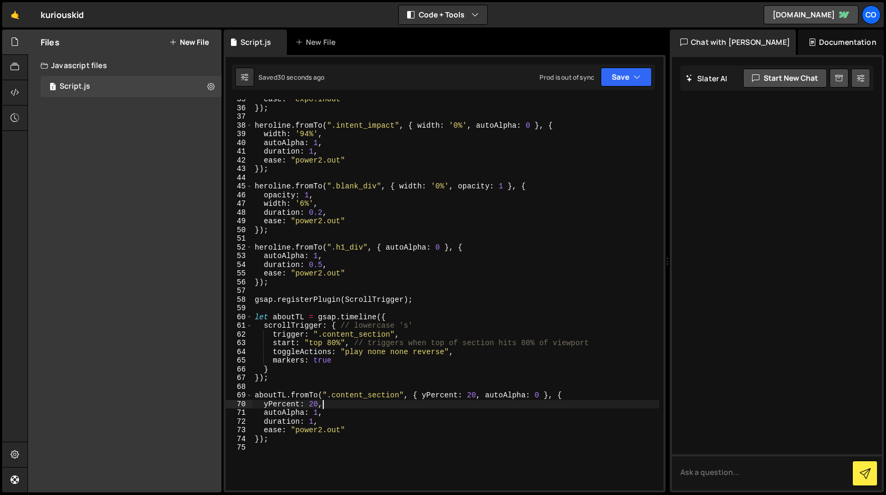
click at [378, 429] on div "ease : "expo.inOut" }) ; heroline . fromTo ( ".intent_impact" , { width : '0%' …" at bounding box center [456, 299] width 407 height 408
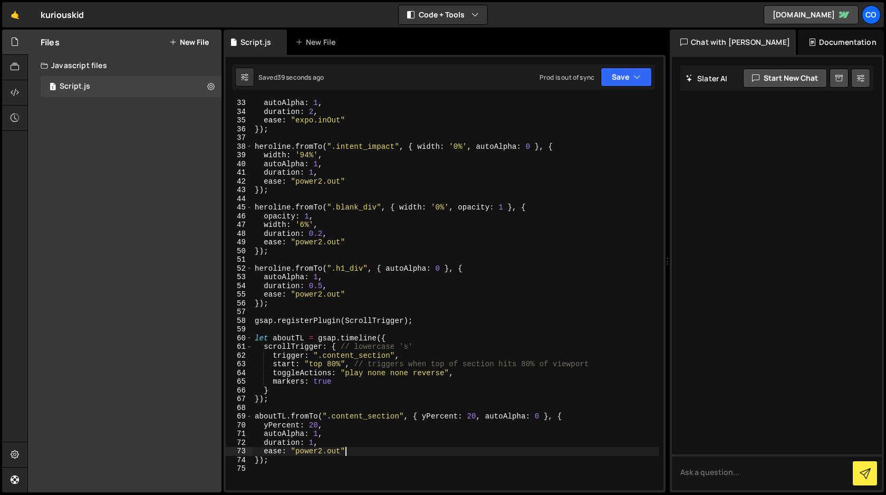
scroll to position [280, 0]
click at [313, 424] on div "autoAlpha : 1 , duration : 2 , ease : "expo.inOut" }) ; heroline . fromTo ( ".i…" at bounding box center [456, 301] width 407 height 408
click at [626, 79] on button "Save" at bounding box center [626, 76] width 51 height 19
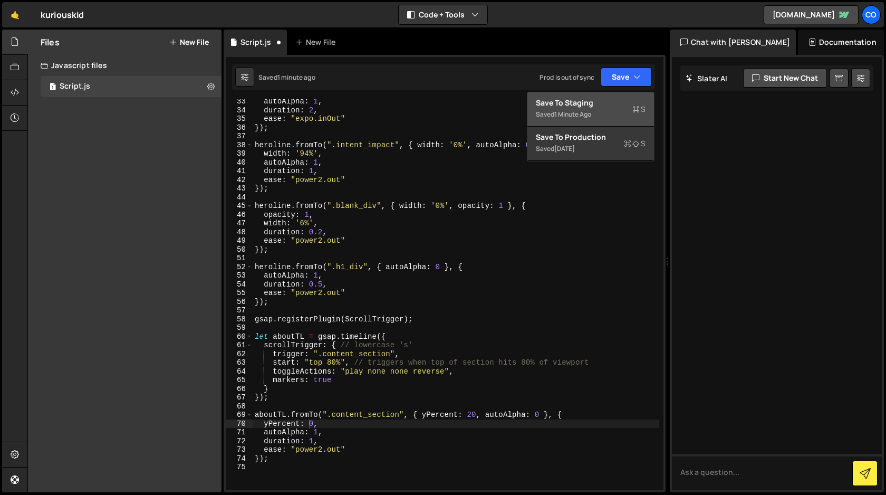
click at [607, 104] on div "Save to Staging S" at bounding box center [591, 103] width 110 height 11
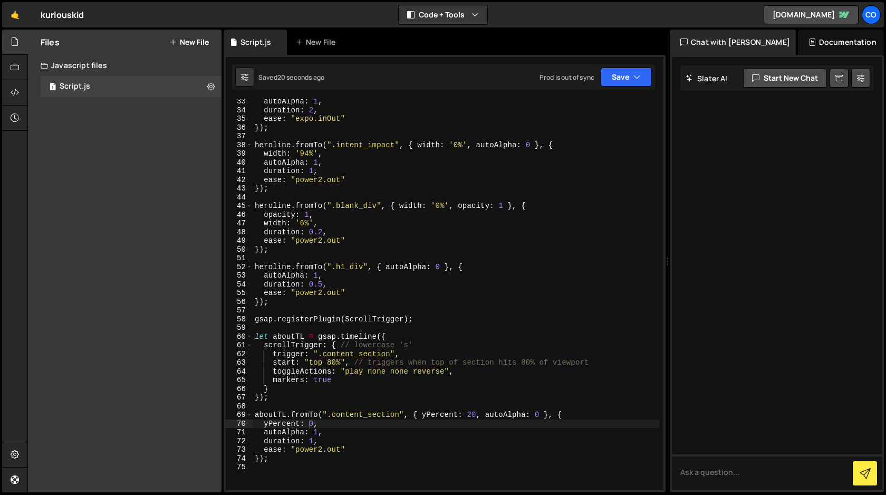
click at [369, 446] on div "autoAlpha : 1 , duration : 2 , ease : "expo.inOut" }) ; heroline . fromTo ( ".i…" at bounding box center [456, 301] width 407 height 408
click at [275, 370] on div "autoAlpha : 1 , duration : 2 , ease : "expo.inOut" }) ; heroline . fromTo ( ".i…" at bounding box center [456, 301] width 407 height 408
click at [628, 78] on button "Save" at bounding box center [626, 76] width 51 height 19
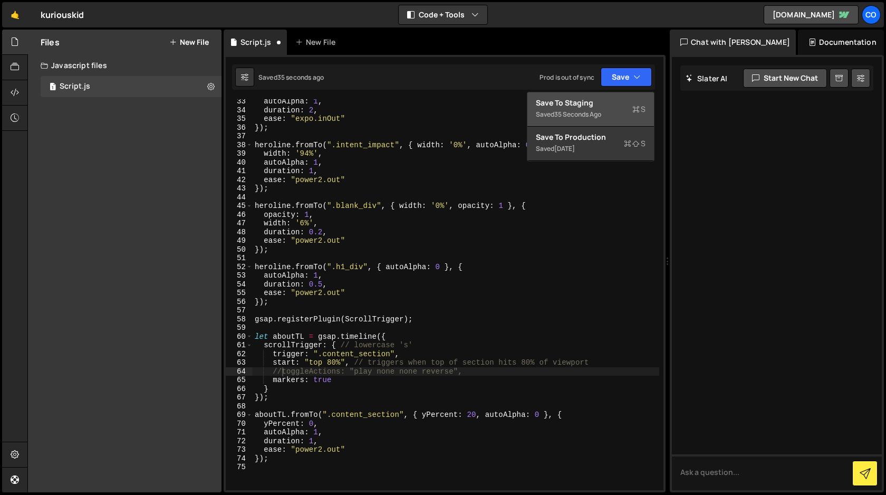
click at [615, 104] on div "Save to Staging S" at bounding box center [591, 103] width 110 height 11
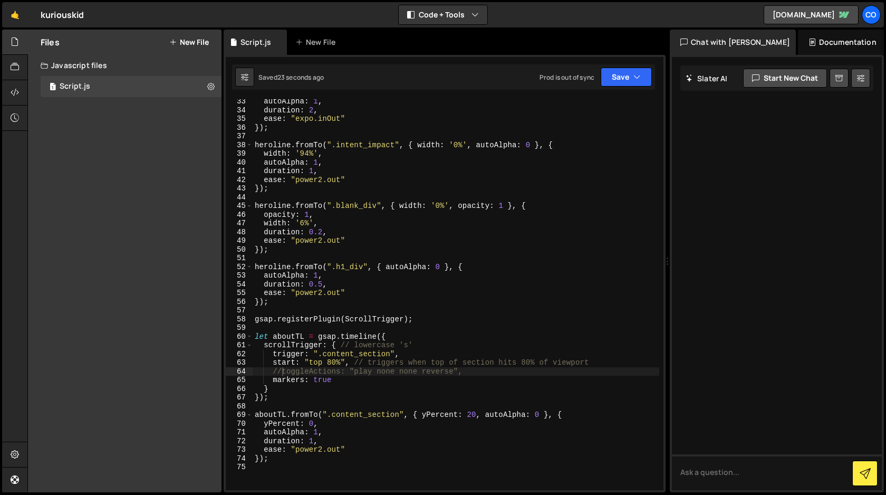
click at [284, 373] on div "autoAlpha : 1 , duration : 2 , ease : "expo.inOut" }) ; heroline . fromTo ( ".i…" at bounding box center [456, 301] width 407 height 408
click at [273, 379] on div "autoAlpha : 1 , duration : 2 , ease : "expo.inOut" }) ; heroline . fromTo ( ".i…" at bounding box center [456, 301] width 407 height 408
type textarea "//markers: true"
